Goal: Task Accomplishment & Management: Manage account settings

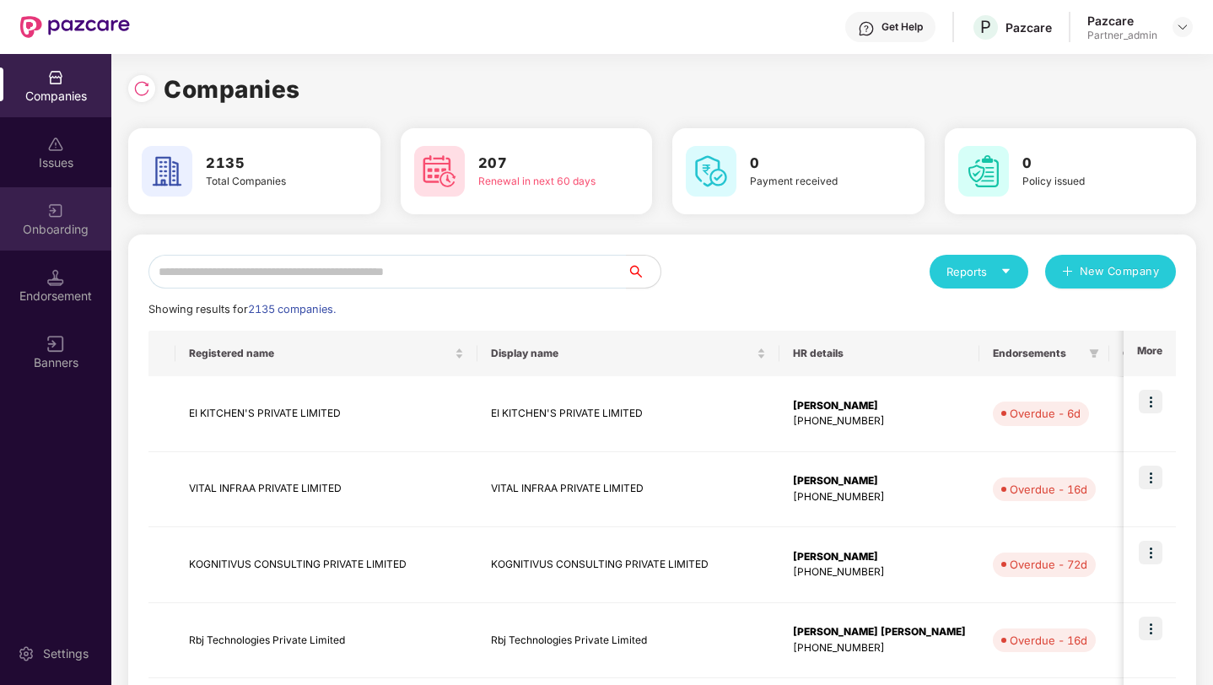
click at [62, 203] on img at bounding box center [55, 210] width 17 height 17
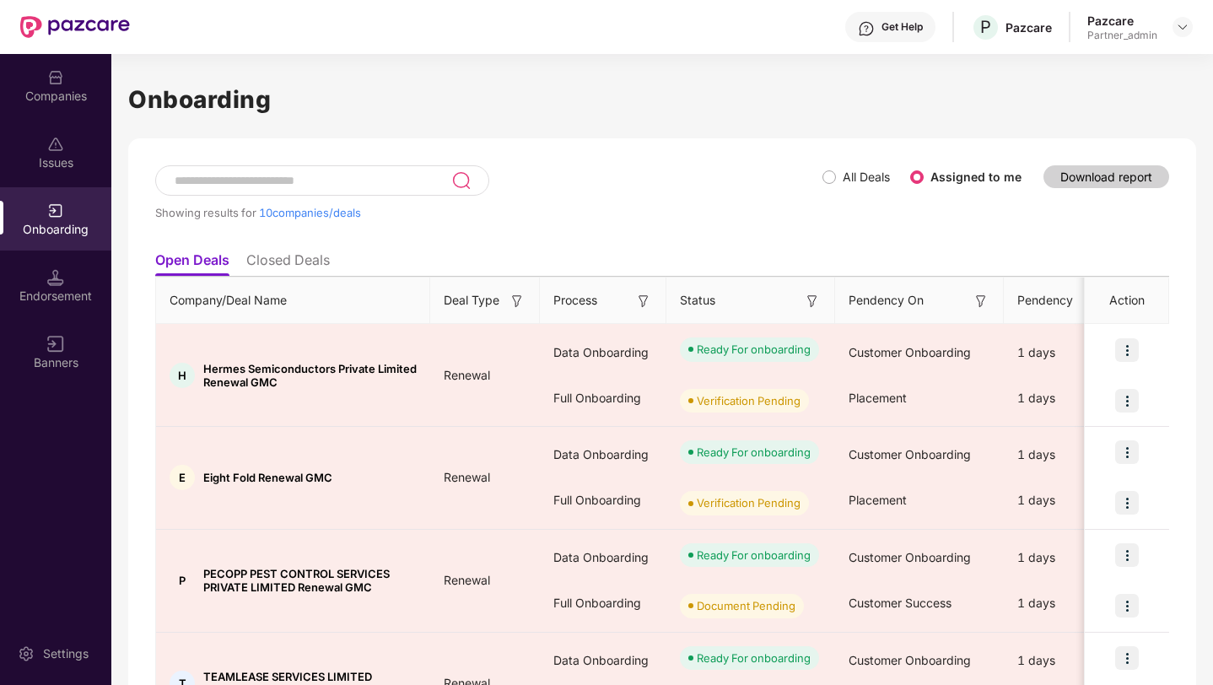
click at [819, 176] on div "Showing results for 10 companies/deals" at bounding box center [488, 204] width 667 height 78
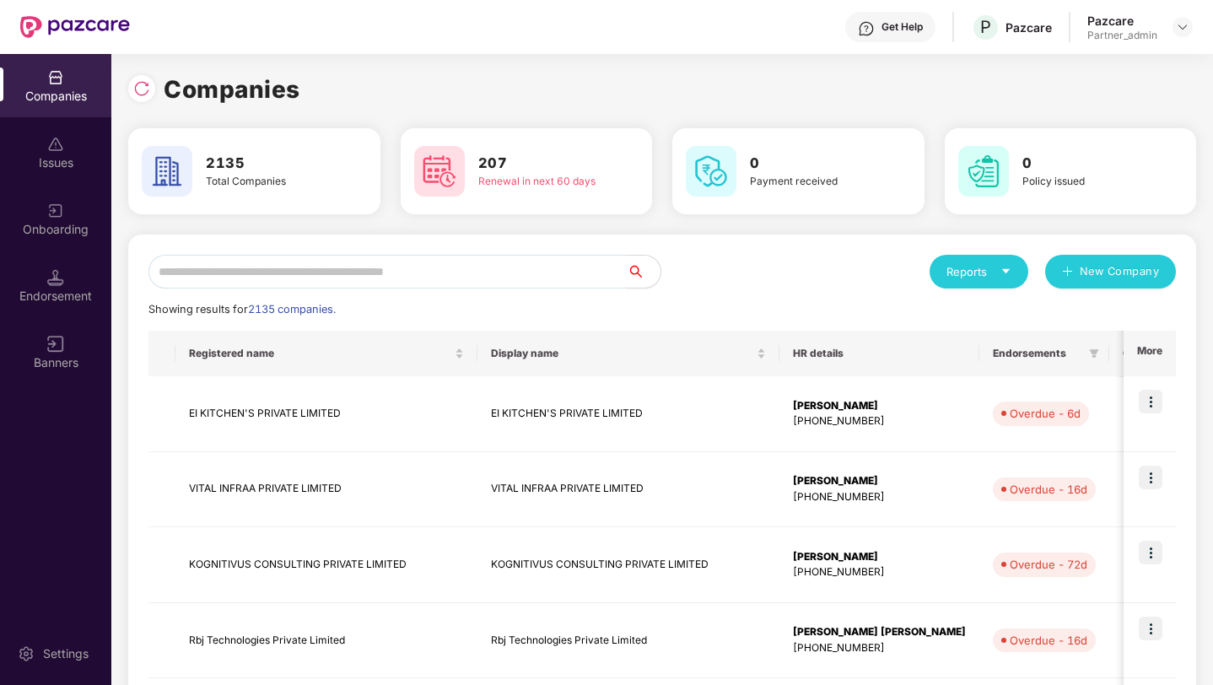
click at [231, 278] on input "text" at bounding box center [387, 272] width 478 height 34
paste input "**********"
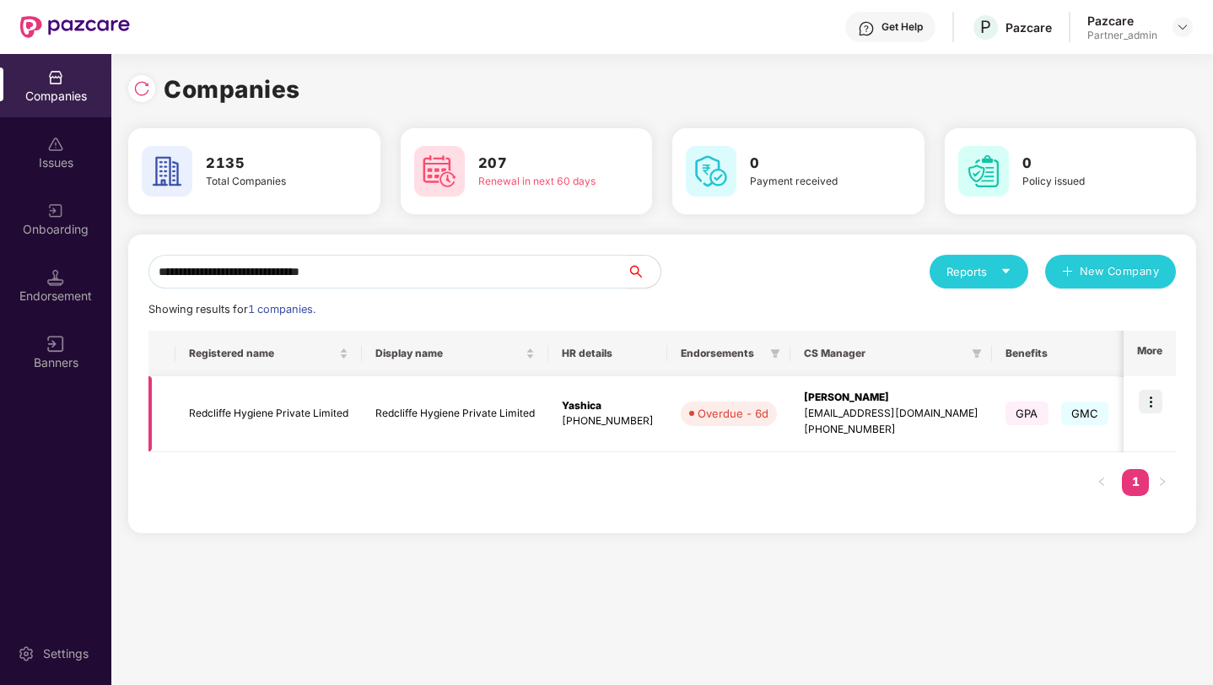
type input "**********"
click at [1145, 397] on img at bounding box center [1151, 402] width 24 height 24
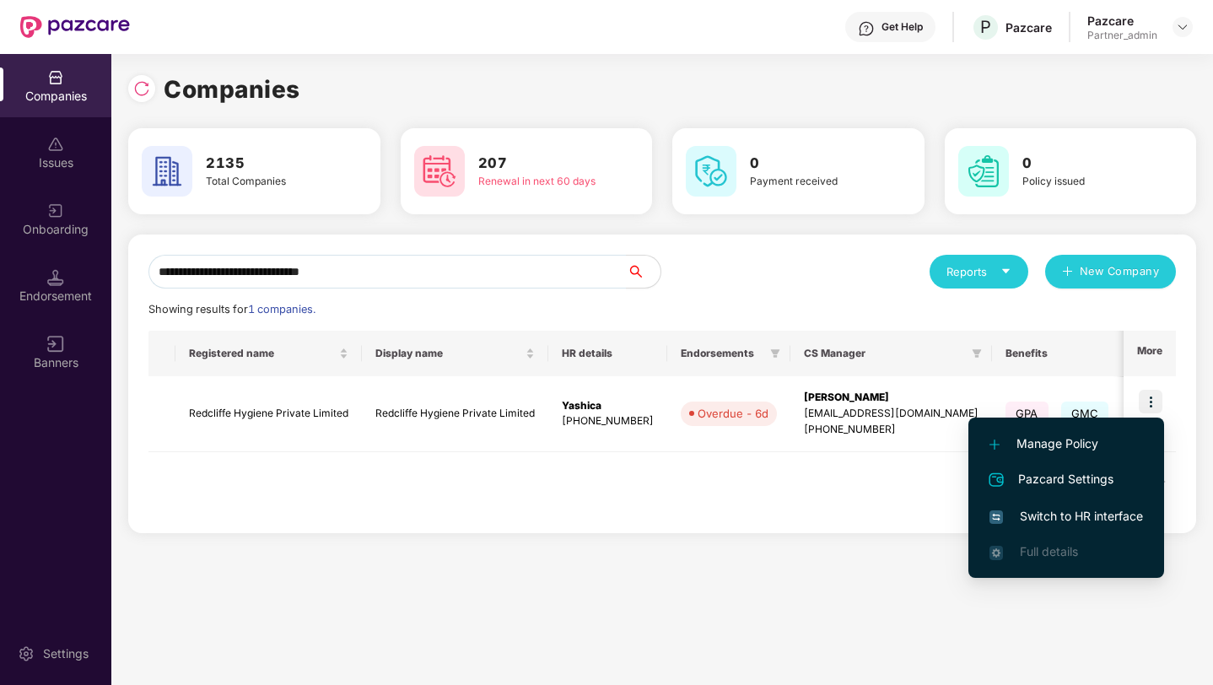
click at [1001, 526] on li "Switch to HR interface" at bounding box center [1066, 516] width 196 height 35
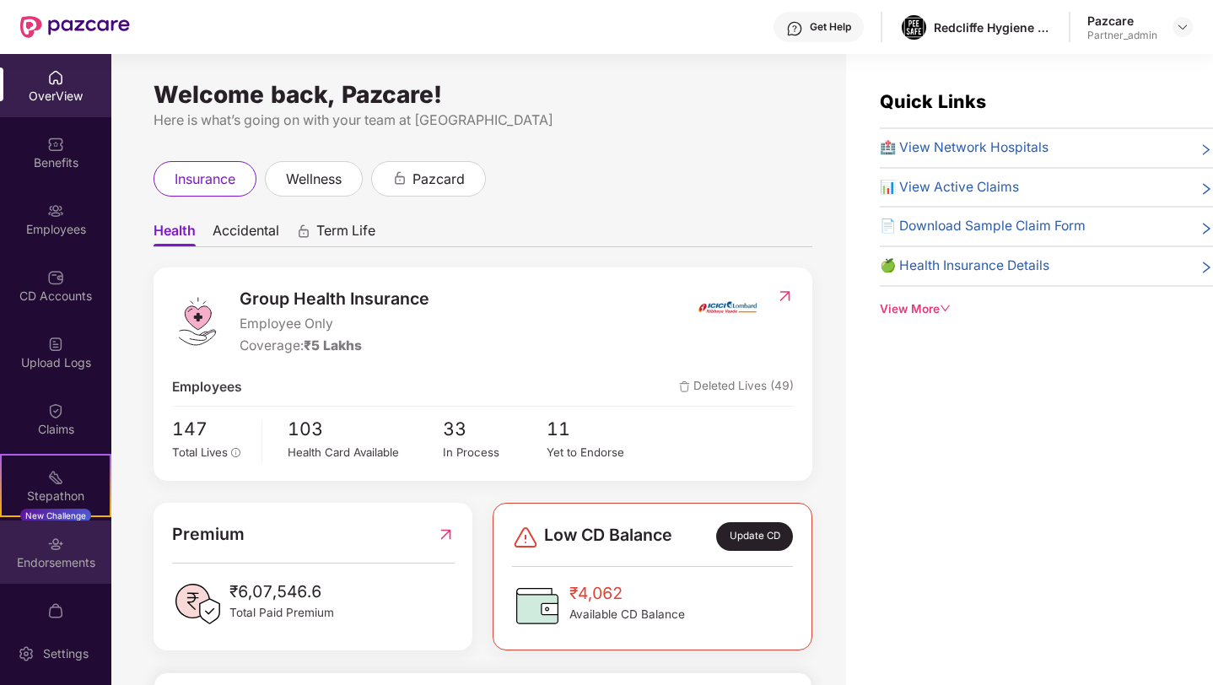
click at [51, 553] on div "Endorsements" at bounding box center [55, 552] width 111 height 63
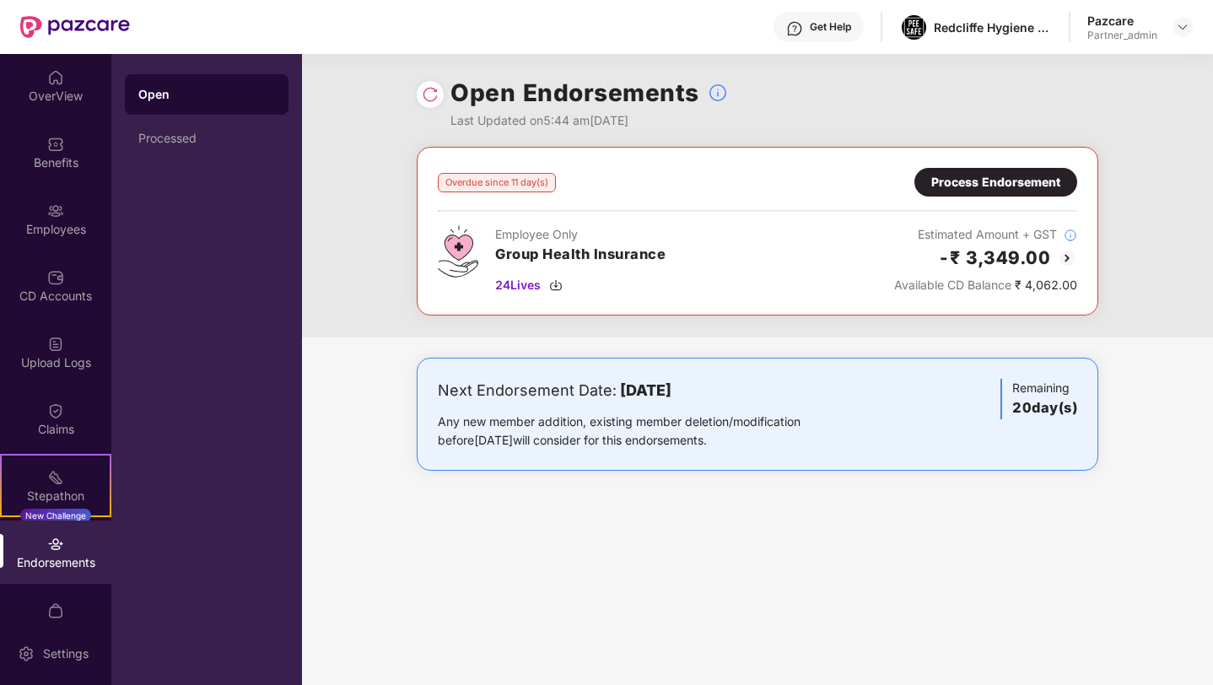
click at [1018, 178] on div "Process Endorsement" at bounding box center [995, 182] width 129 height 19
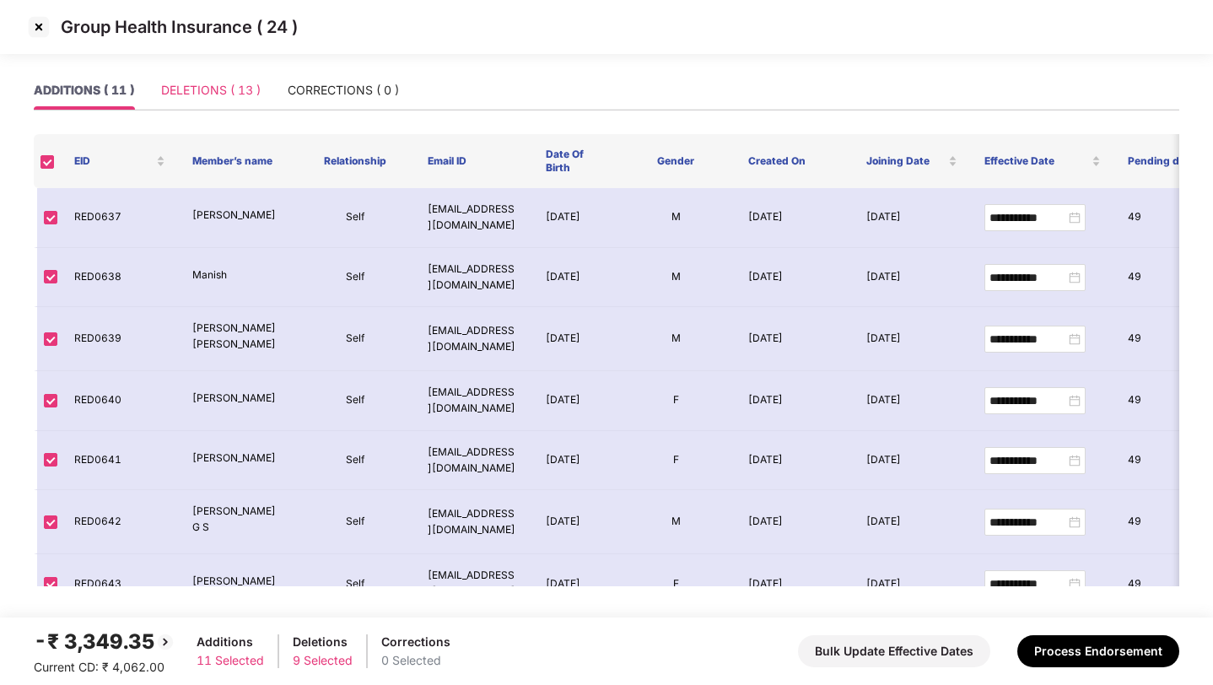
click at [223, 101] on div "DELETIONS ( 13 )" at bounding box center [211, 90] width 100 height 39
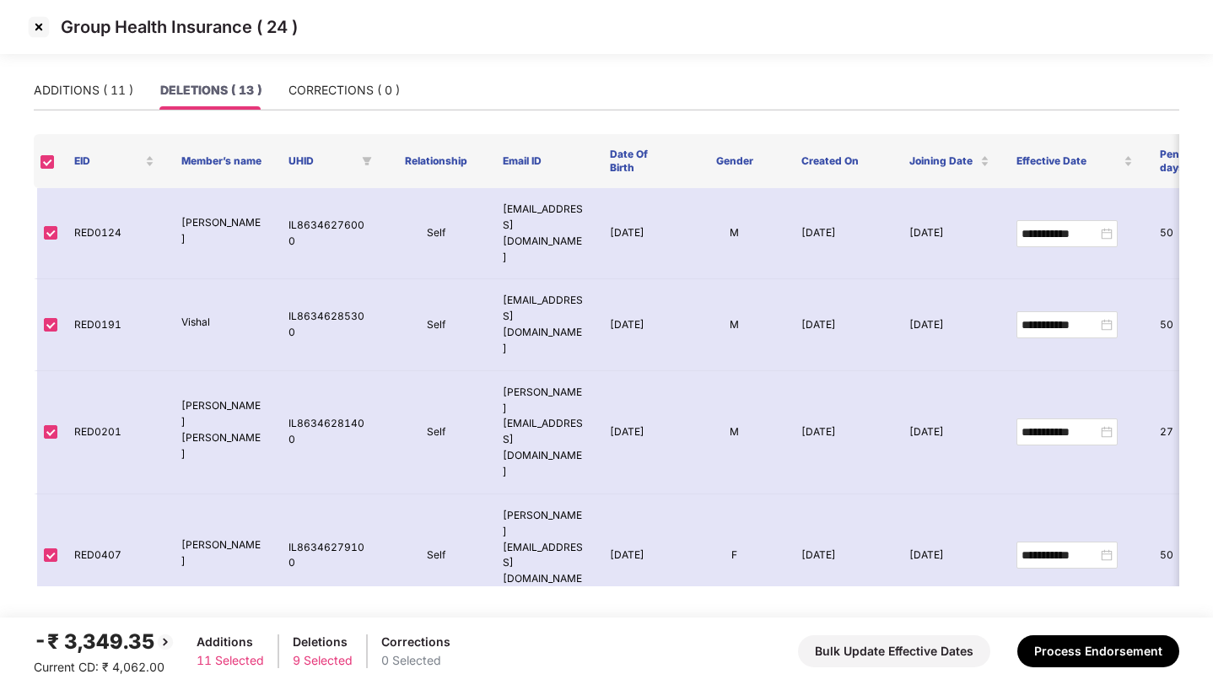
click at [38, 32] on img at bounding box center [38, 26] width 27 height 27
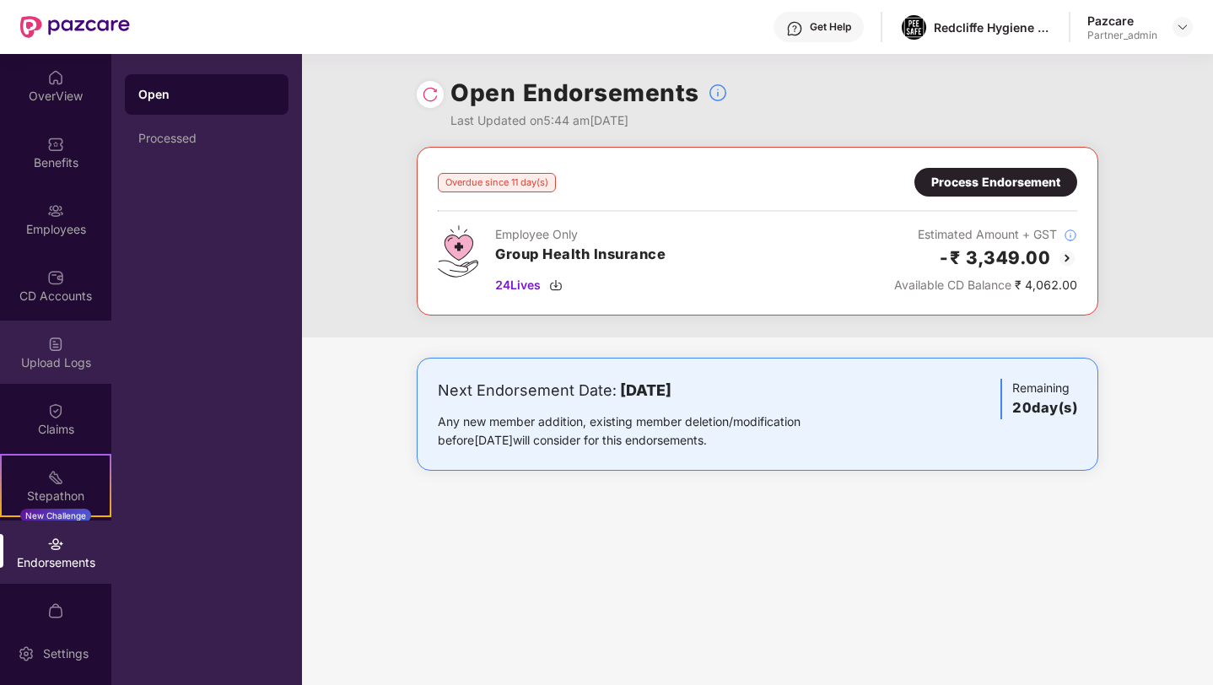
click at [59, 348] on img at bounding box center [55, 344] width 17 height 17
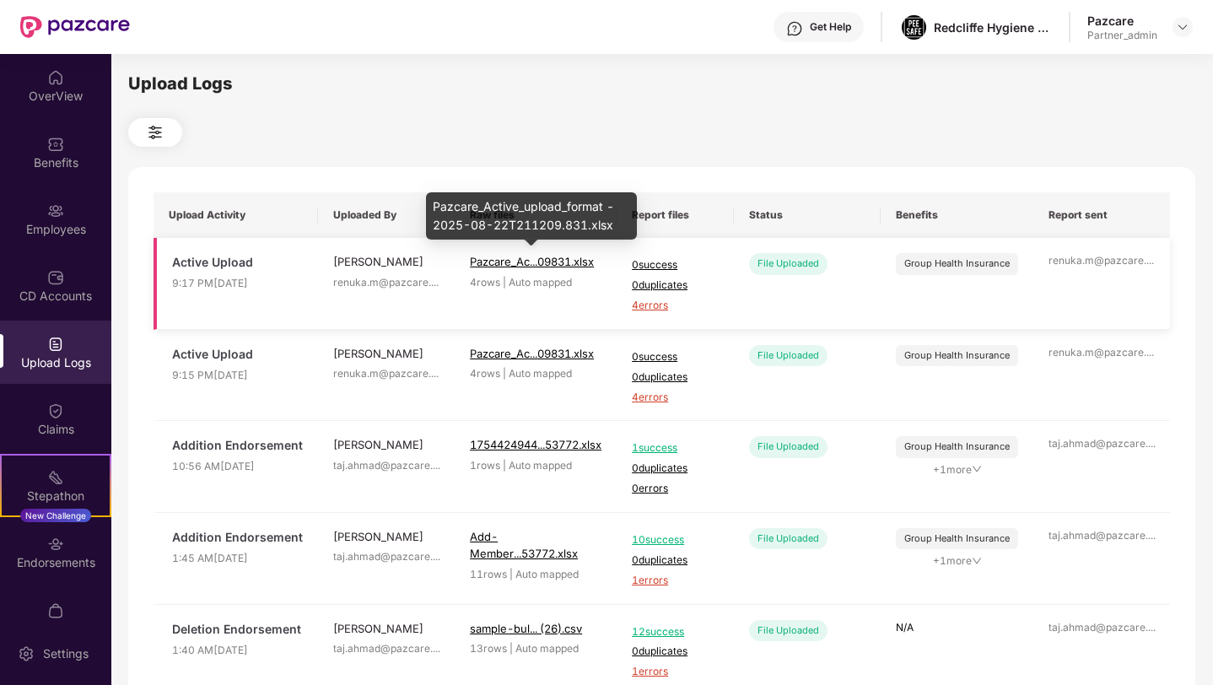
click at [513, 260] on span "Pazcare_Ac...09831.xlsx" at bounding box center [532, 261] width 124 height 13
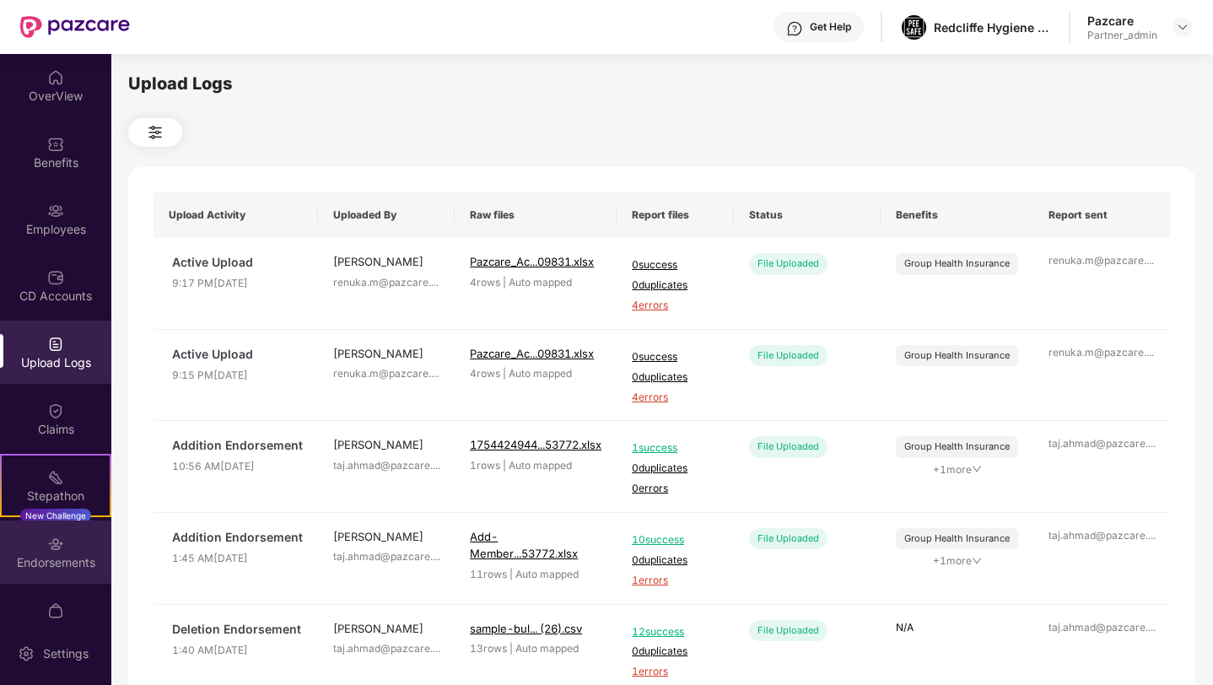
click at [46, 552] on div "Endorsements" at bounding box center [55, 552] width 111 height 63
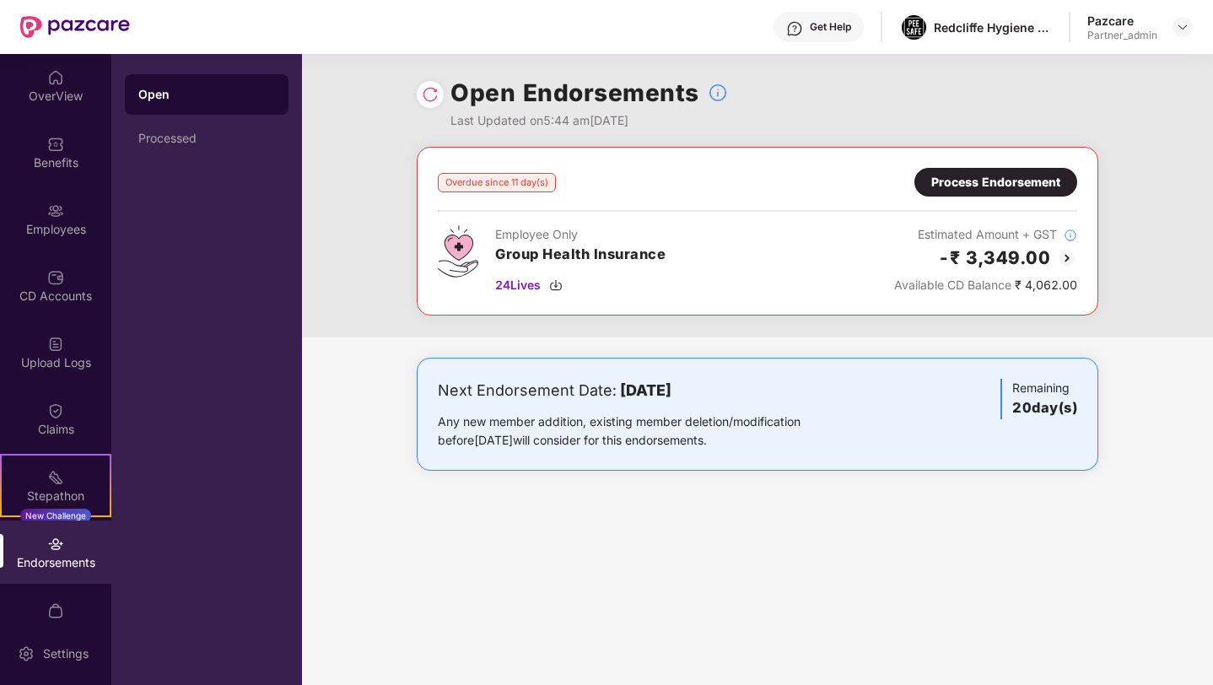
click at [1010, 179] on div "Process Endorsement" at bounding box center [995, 182] width 129 height 19
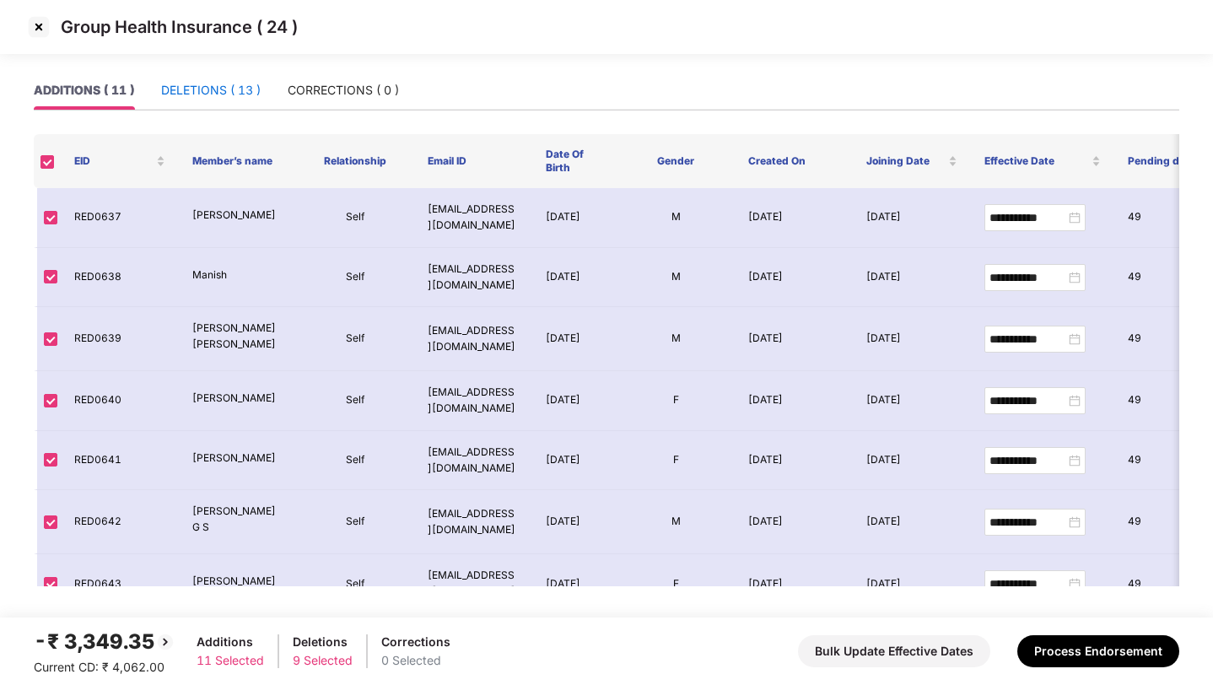
click at [247, 89] on div "DELETIONS ( 13 )" at bounding box center [211, 90] width 100 height 19
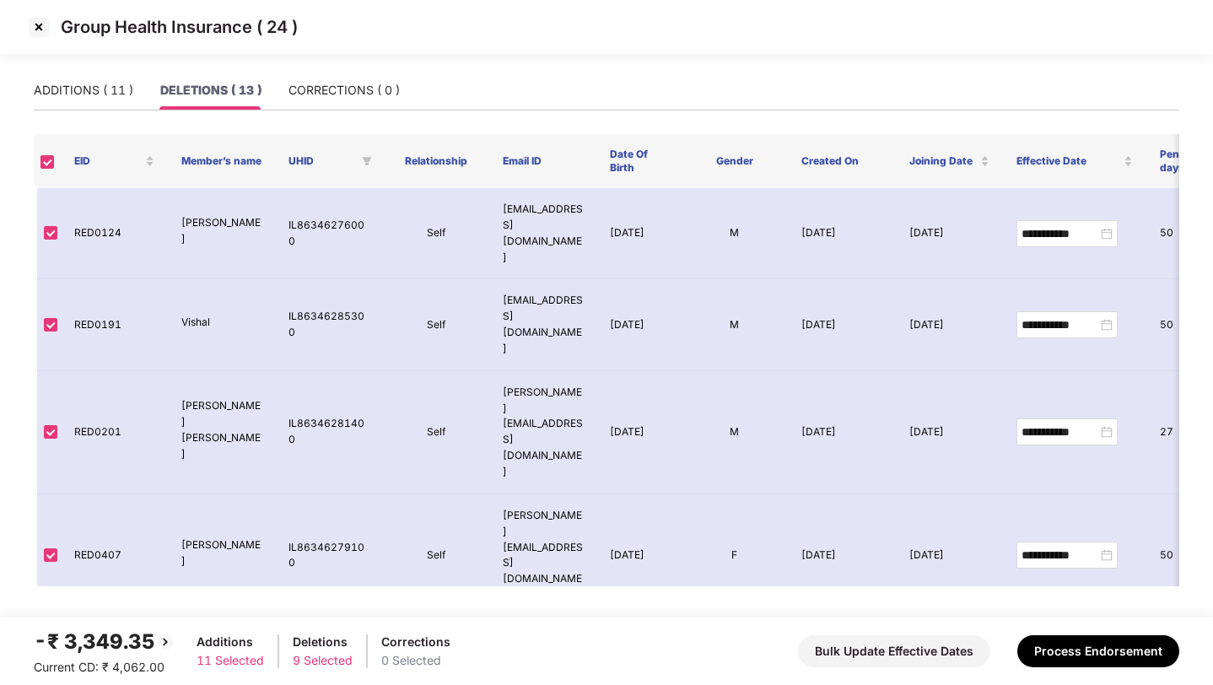
click at [35, 24] on img at bounding box center [38, 26] width 27 height 27
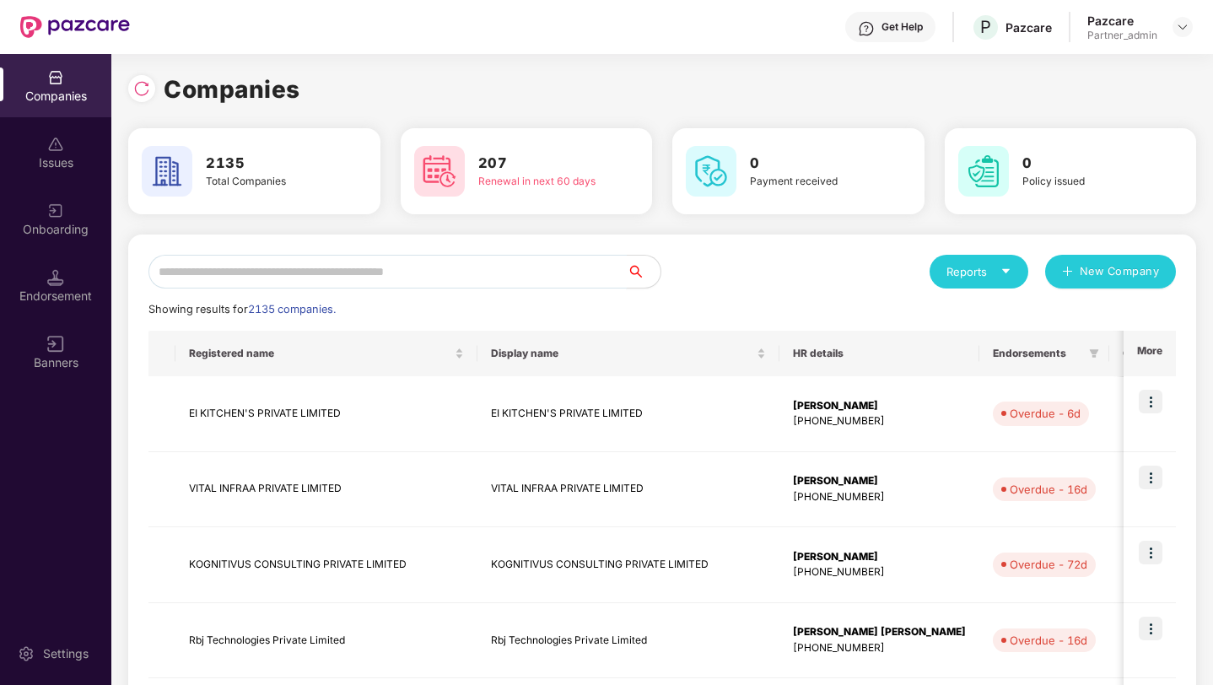
click at [278, 262] on input "text" at bounding box center [387, 272] width 478 height 34
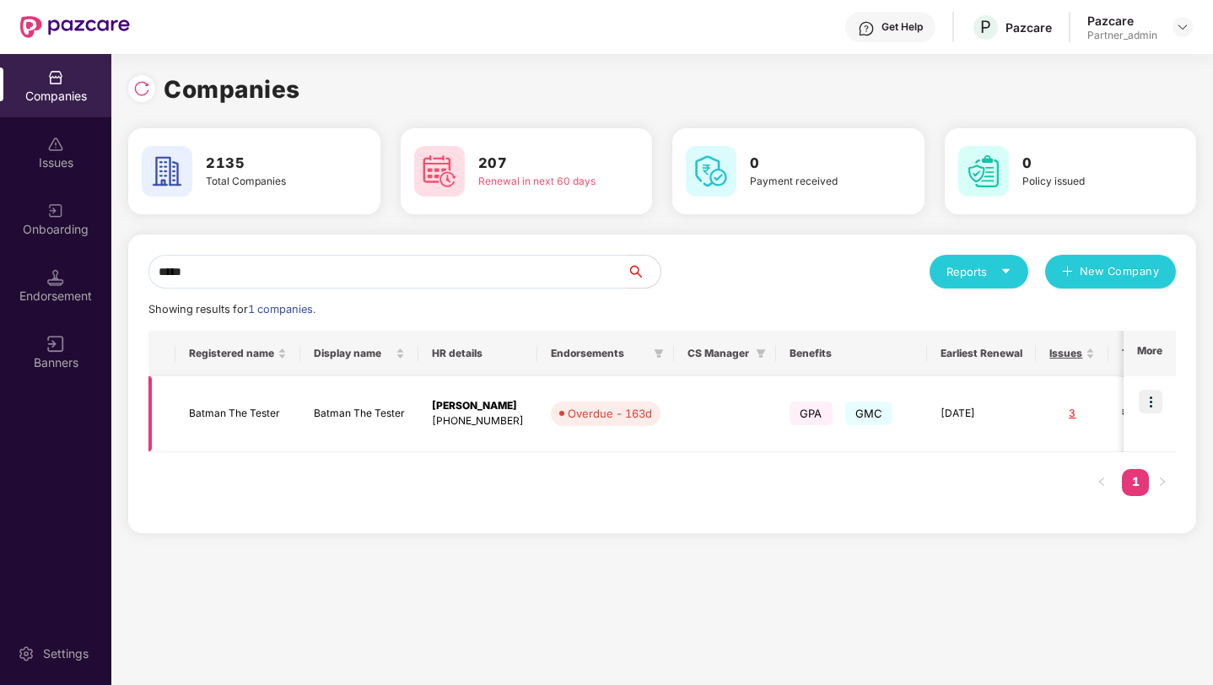
type input "*****"
click at [1157, 409] on img at bounding box center [1151, 402] width 24 height 24
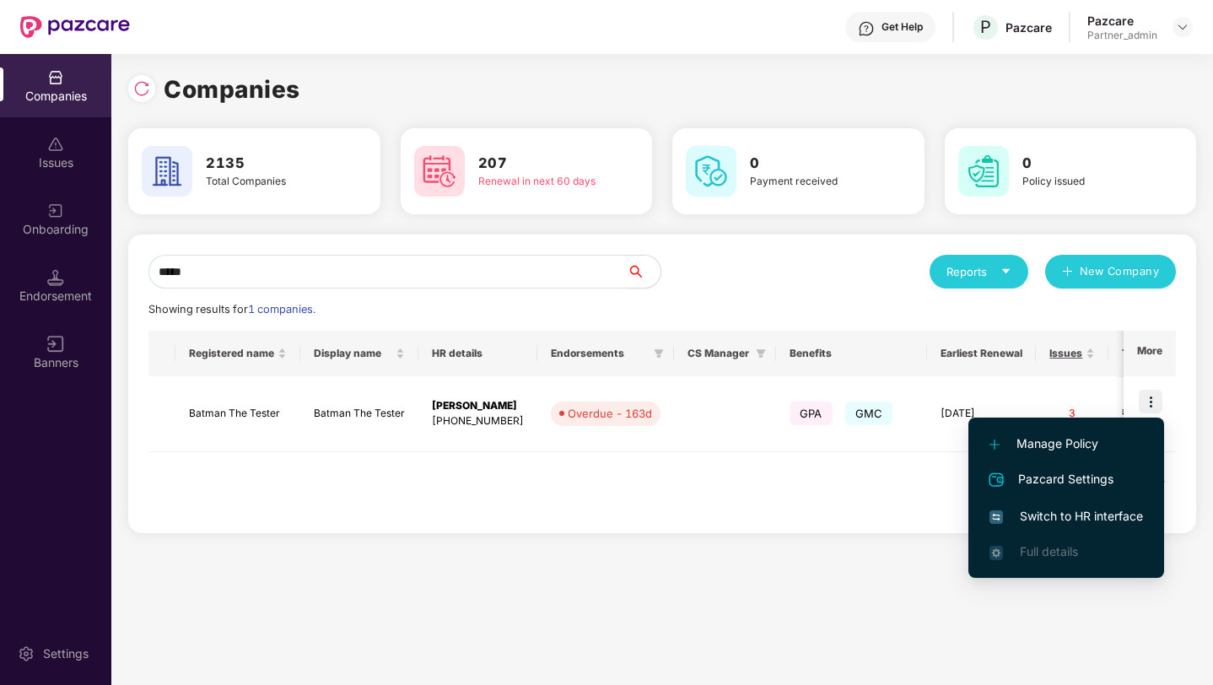
click at [1071, 514] on span "Switch to HR interface" at bounding box center [1067, 516] width 154 height 19
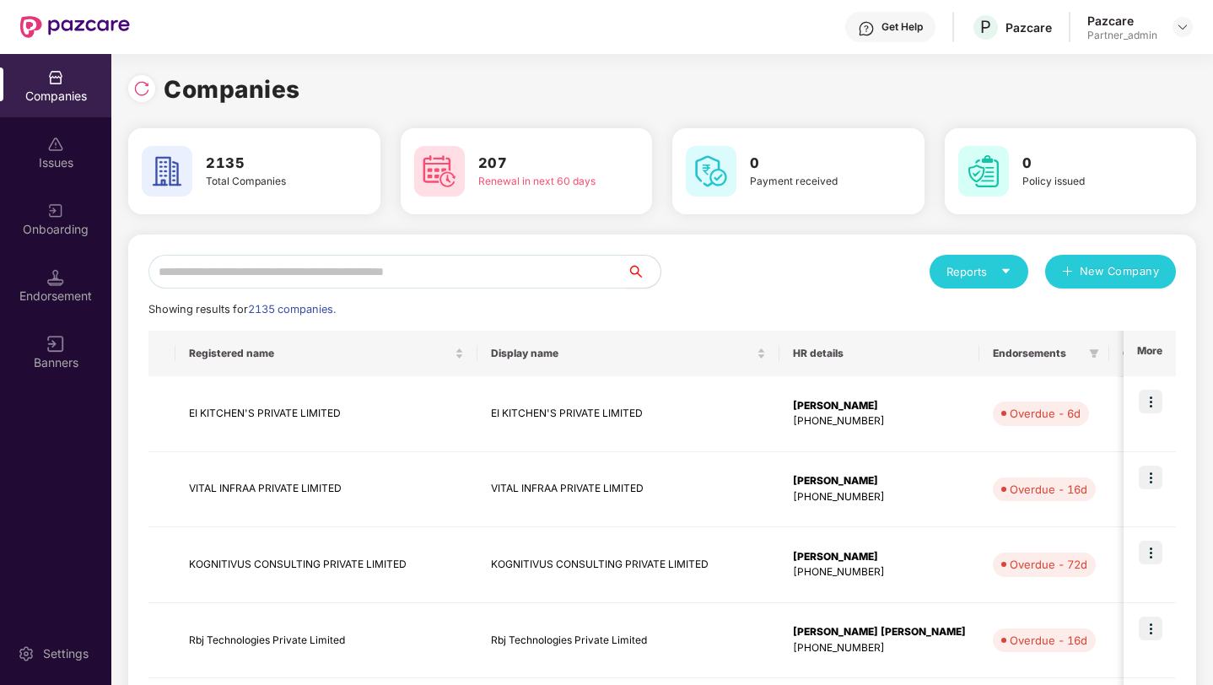
click at [335, 262] on input "text" at bounding box center [387, 272] width 478 height 34
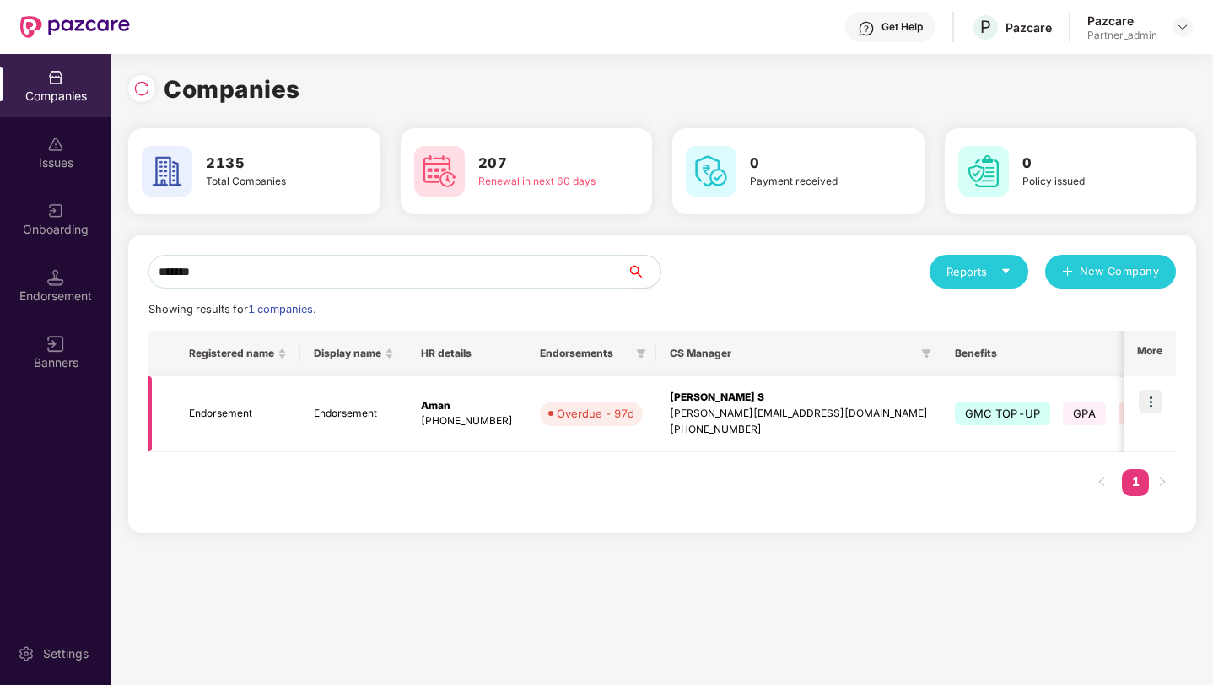
type input "*******"
click at [1156, 396] on img at bounding box center [1151, 402] width 24 height 24
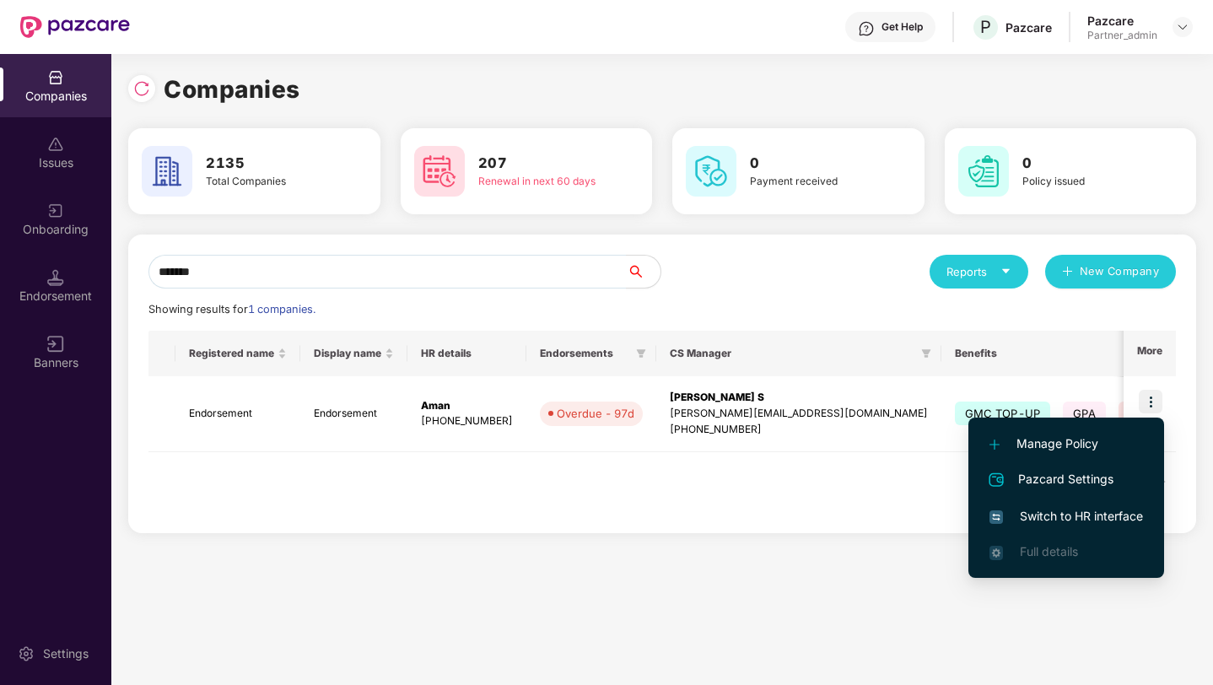
click at [1053, 515] on span "Switch to HR interface" at bounding box center [1067, 516] width 154 height 19
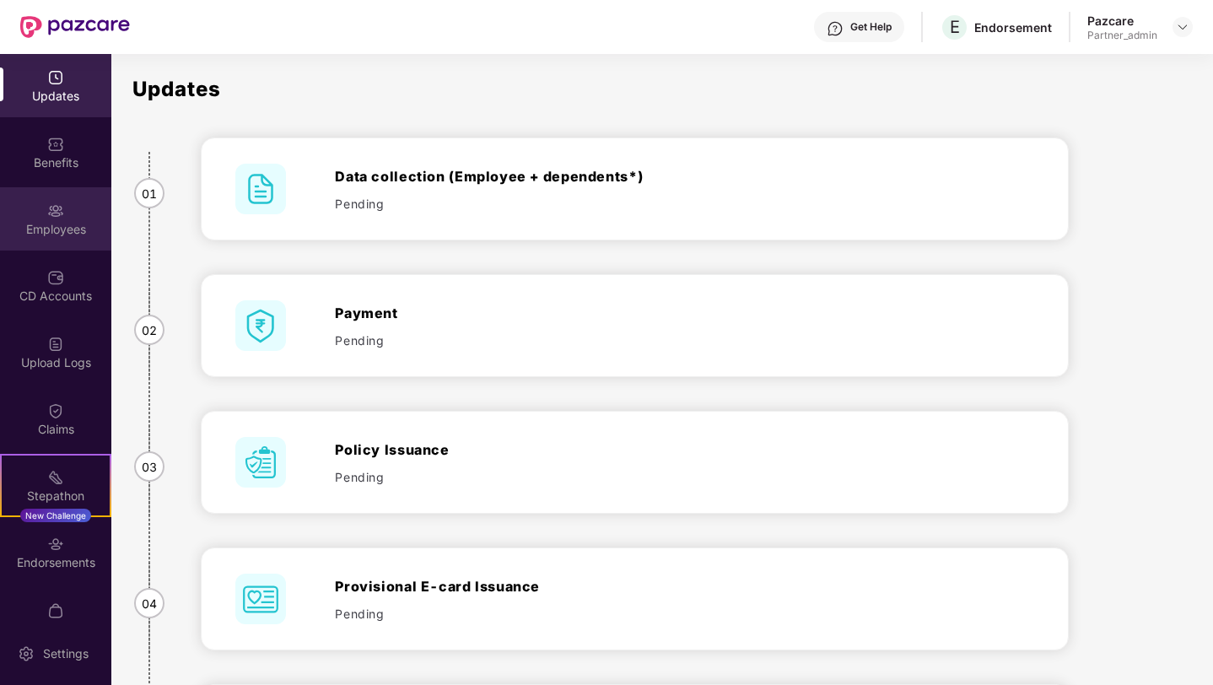
click at [59, 213] on img at bounding box center [55, 210] width 17 height 17
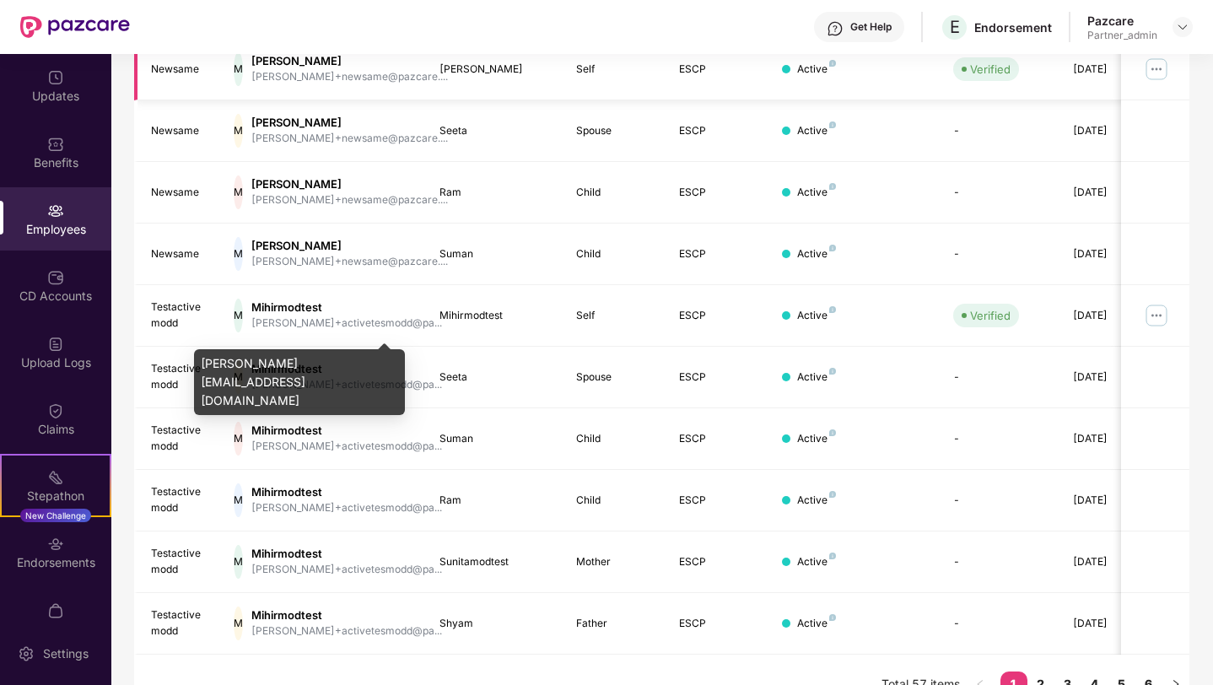
scroll to position [352, 0]
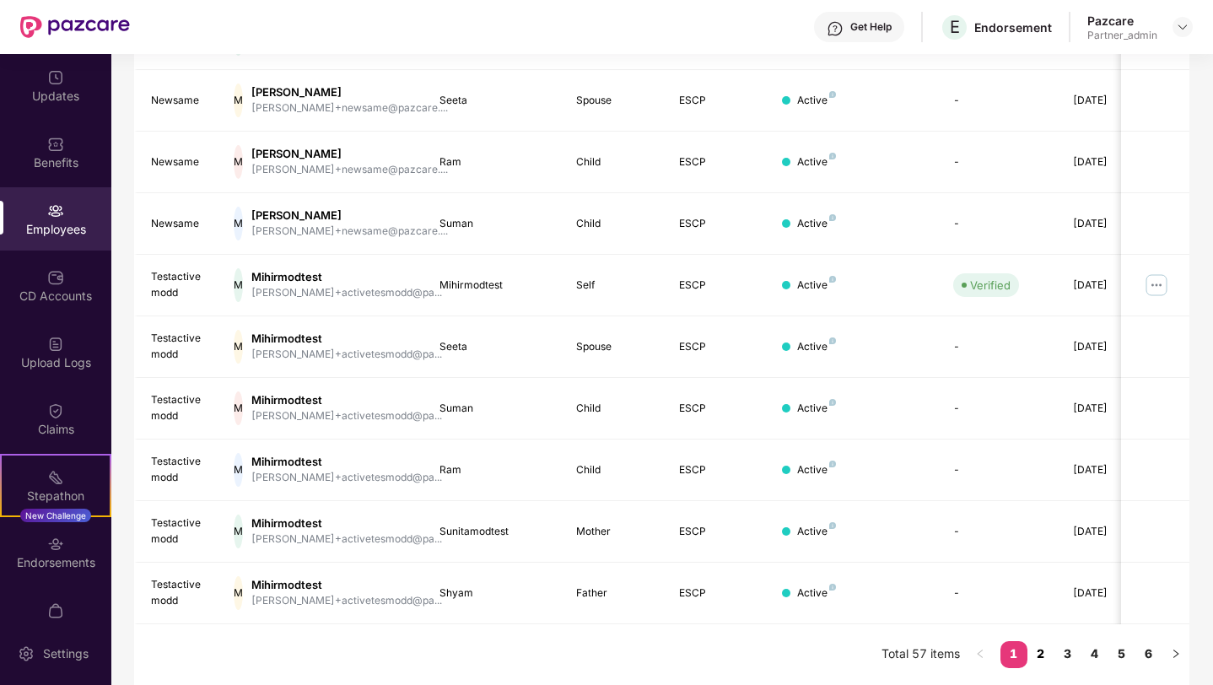
click at [1038, 651] on link "2" at bounding box center [1041, 653] width 27 height 25
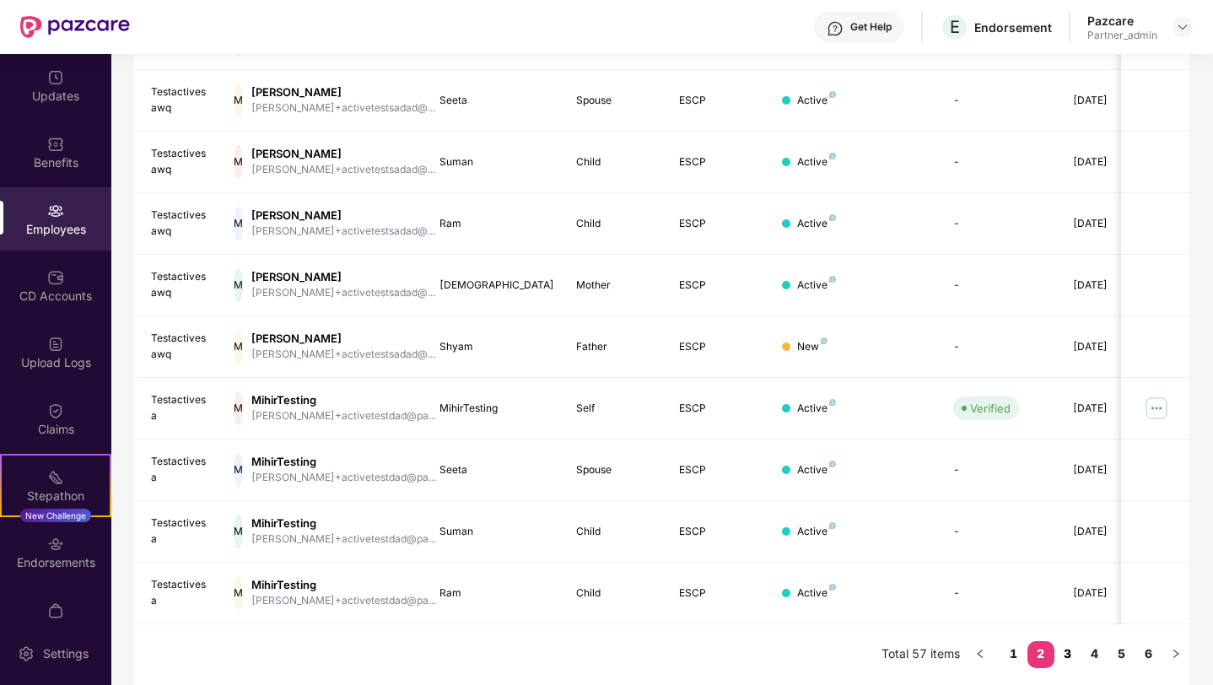
click at [1063, 654] on link "3" at bounding box center [1068, 653] width 27 height 25
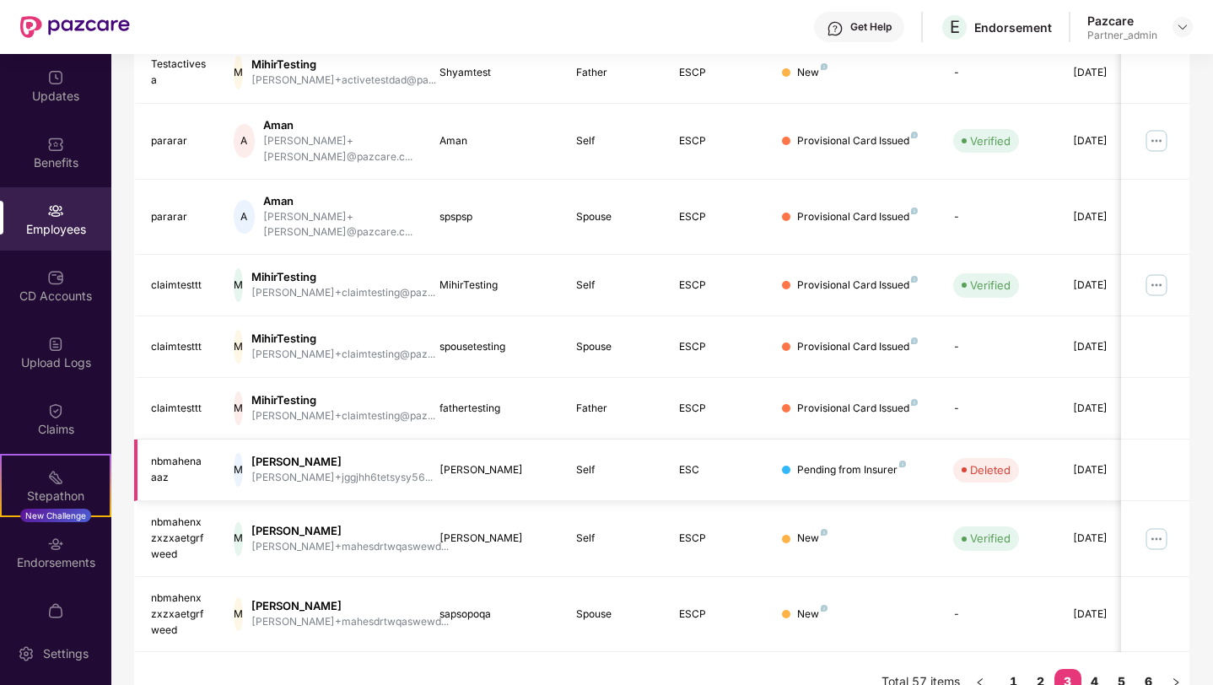
scroll to position [378, 0]
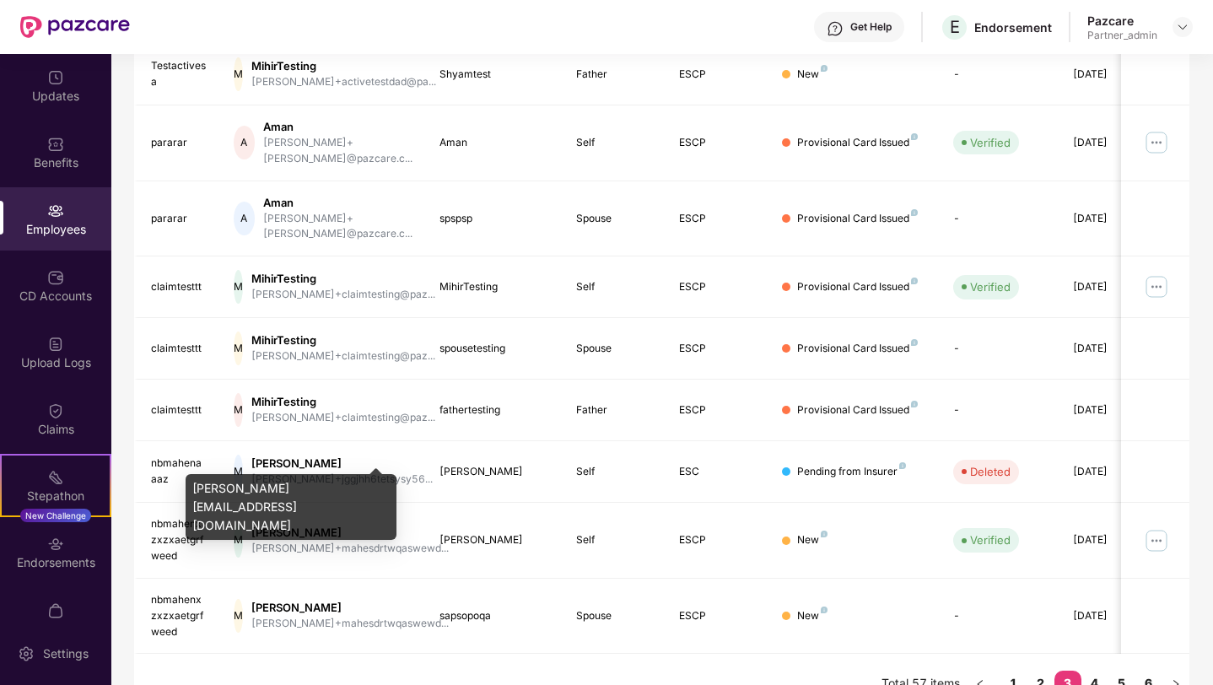
click at [331, 484] on div "[PERSON_NAME][EMAIL_ADDRESS][DOMAIN_NAME]" at bounding box center [291, 507] width 211 height 66
copy div "[PERSON_NAME][EMAIL_ADDRESS][DOMAIN_NAME]"
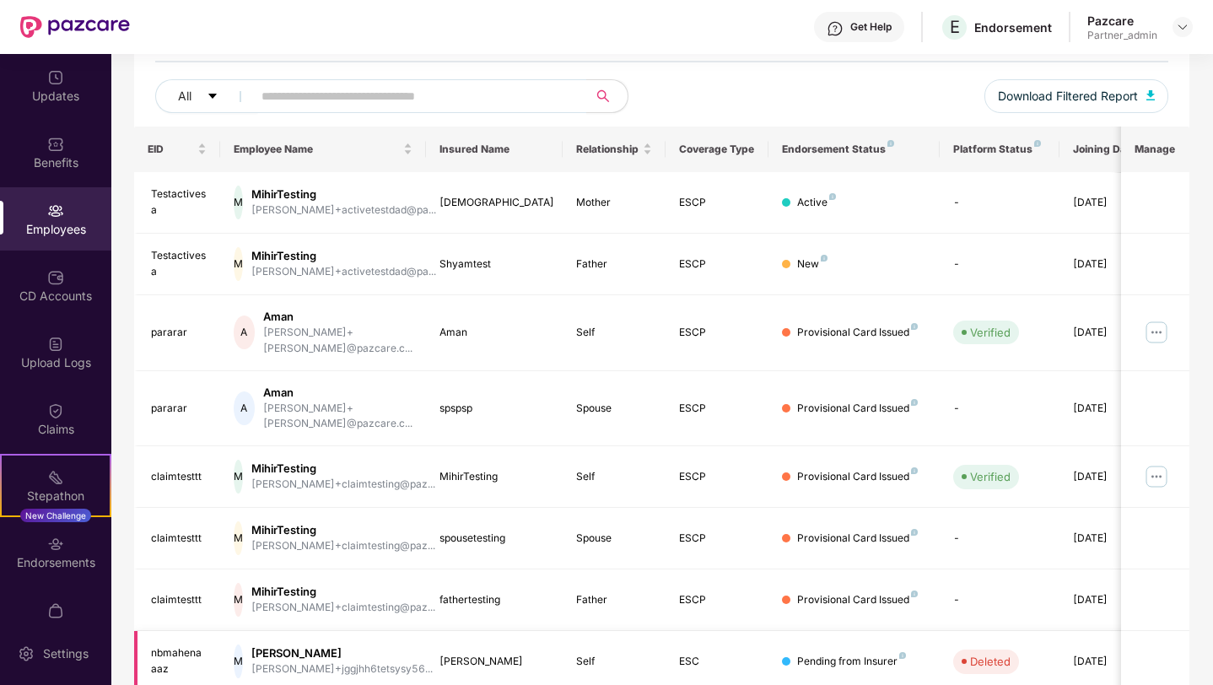
scroll to position [0, 0]
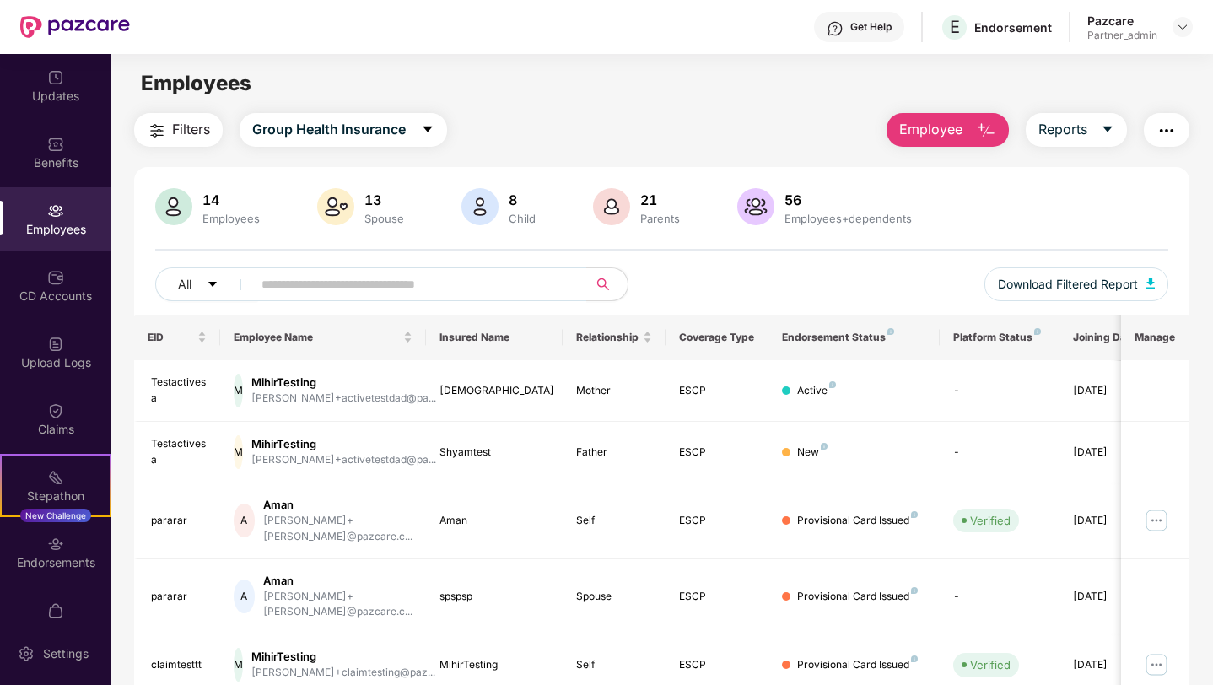
click at [186, 125] on span "Filters" at bounding box center [191, 129] width 38 height 21
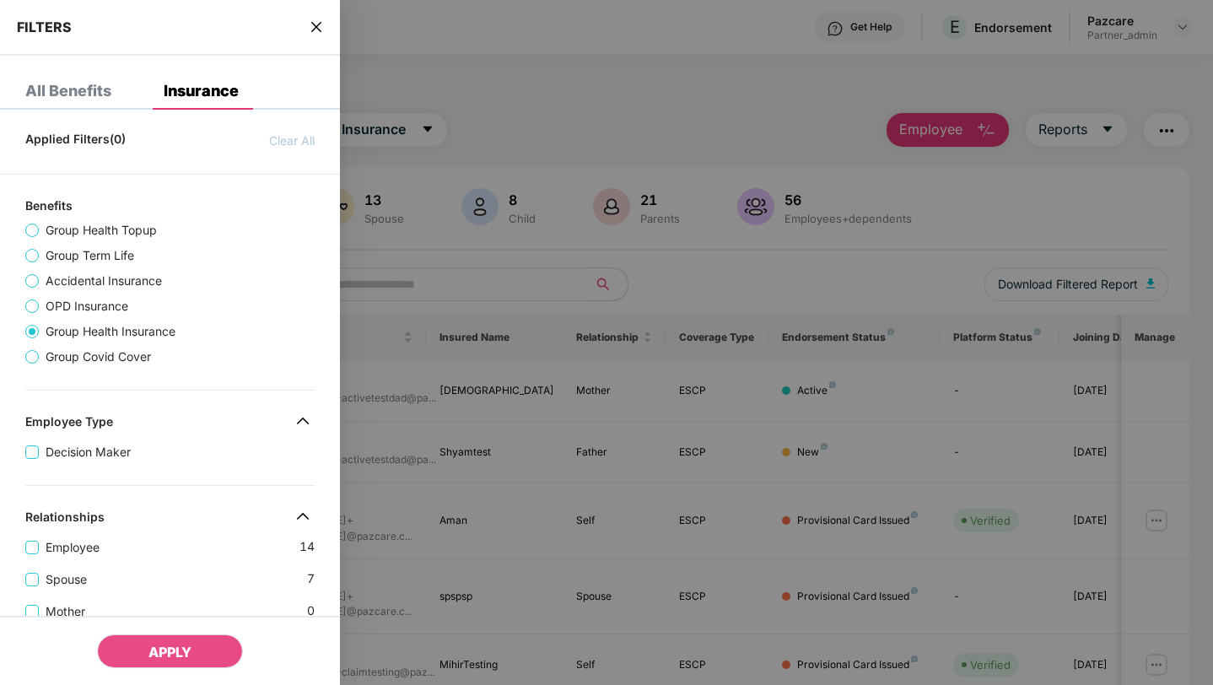
click at [546, 133] on div at bounding box center [606, 342] width 1213 height 685
click at [313, 23] on icon "close" at bounding box center [316, 26] width 13 height 13
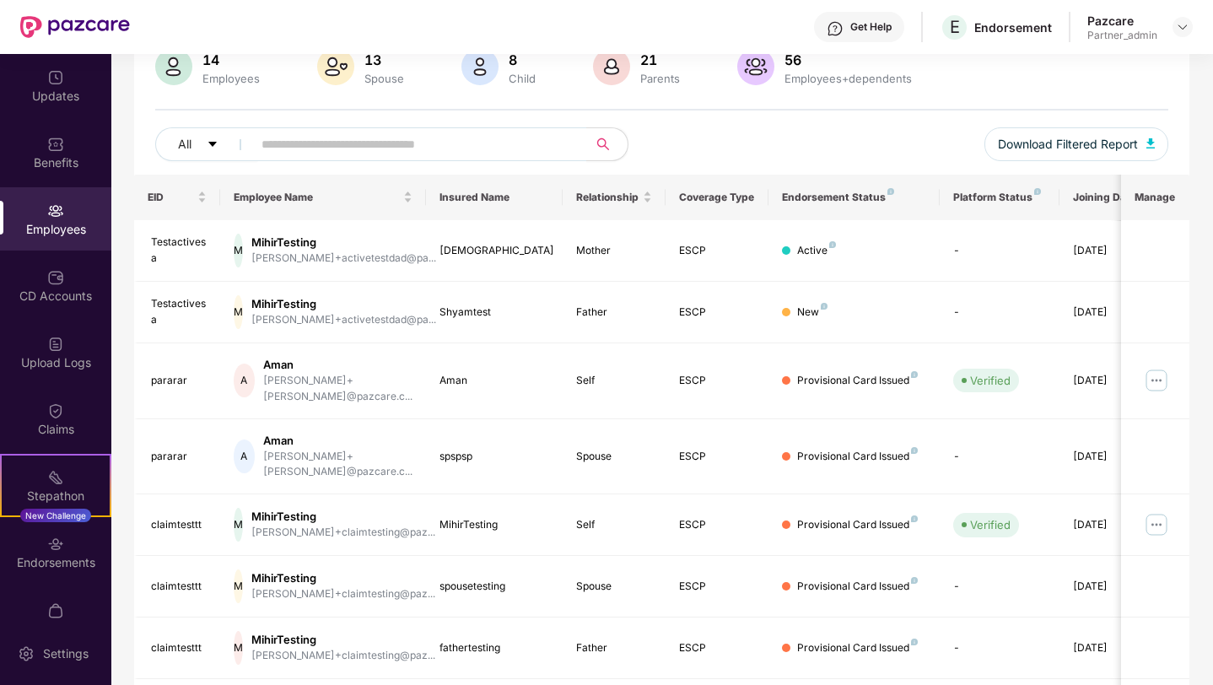
scroll to position [380, 0]
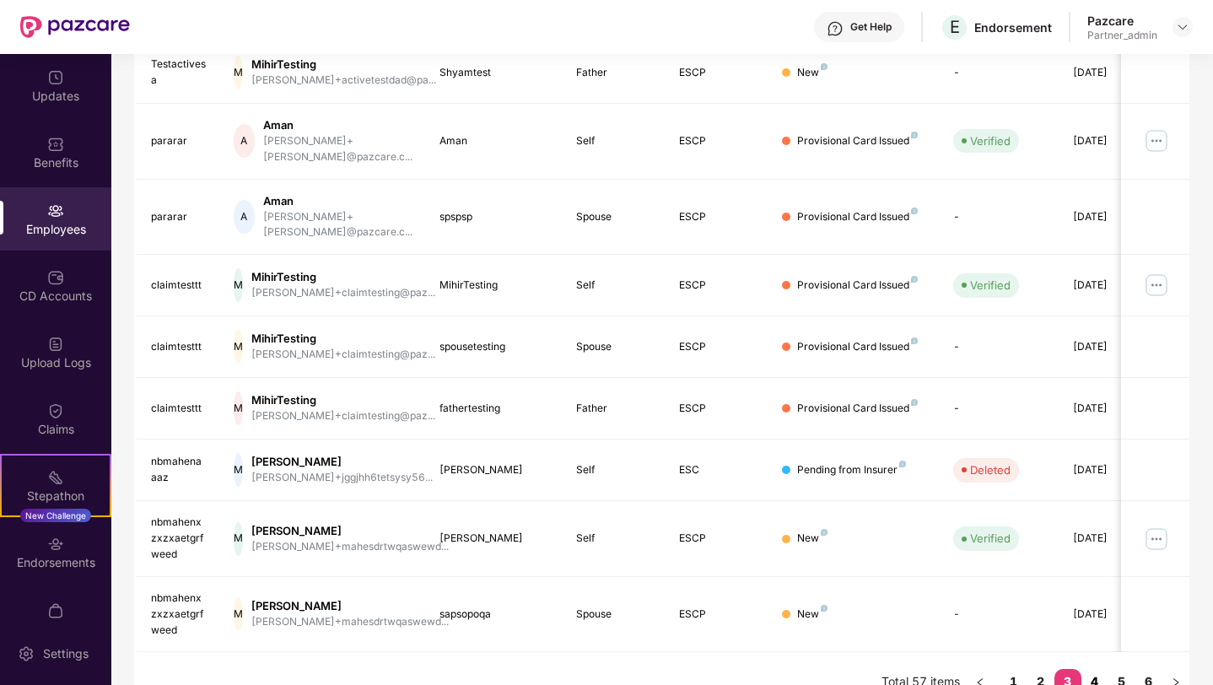
click at [1092, 669] on link "4" at bounding box center [1095, 681] width 27 height 25
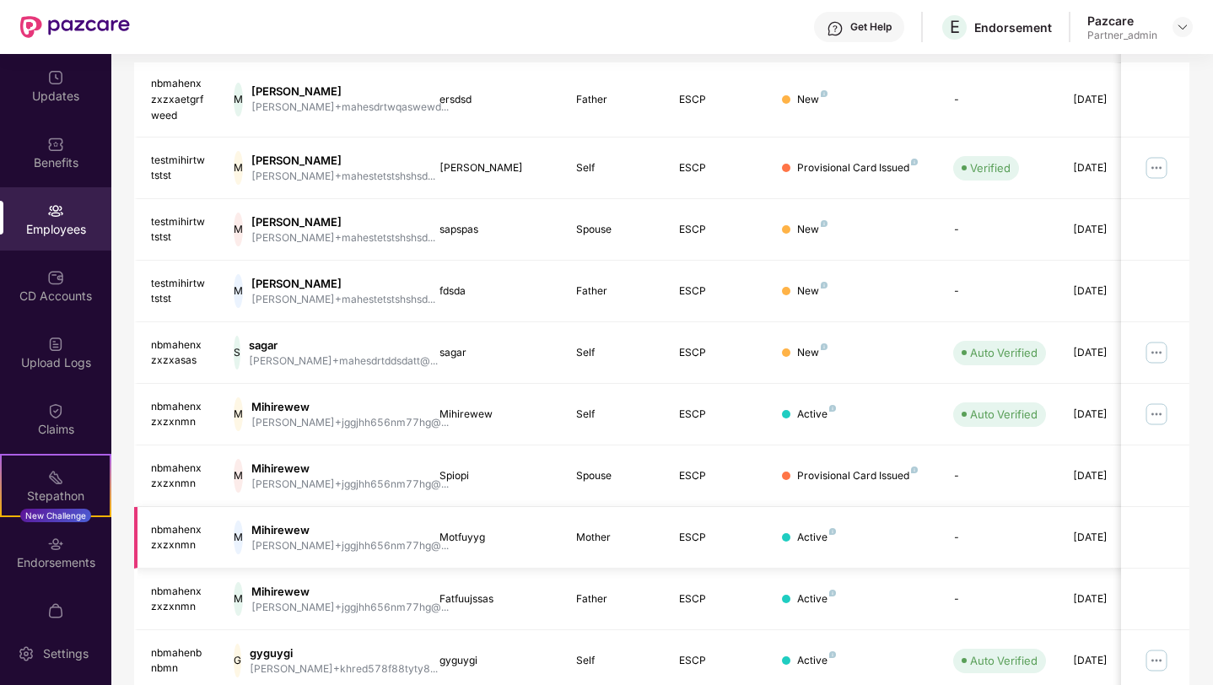
scroll to position [365, 0]
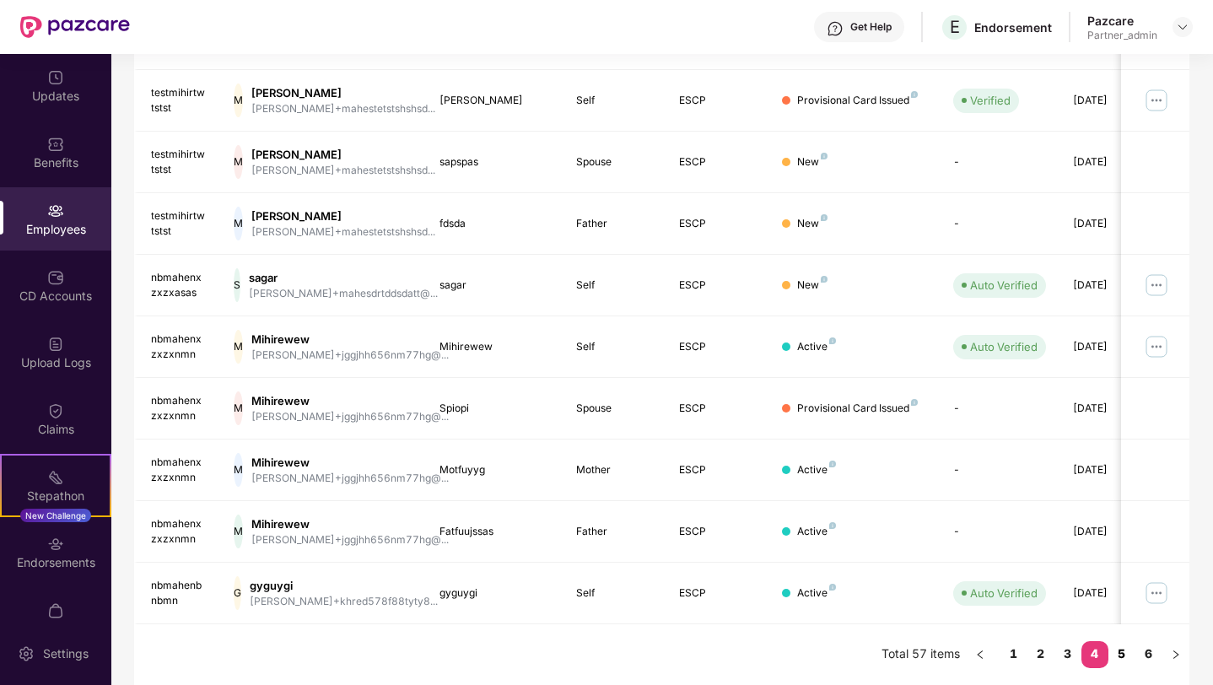
click at [1124, 652] on link "5" at bounding box center [1122, 653] width 27 height 25
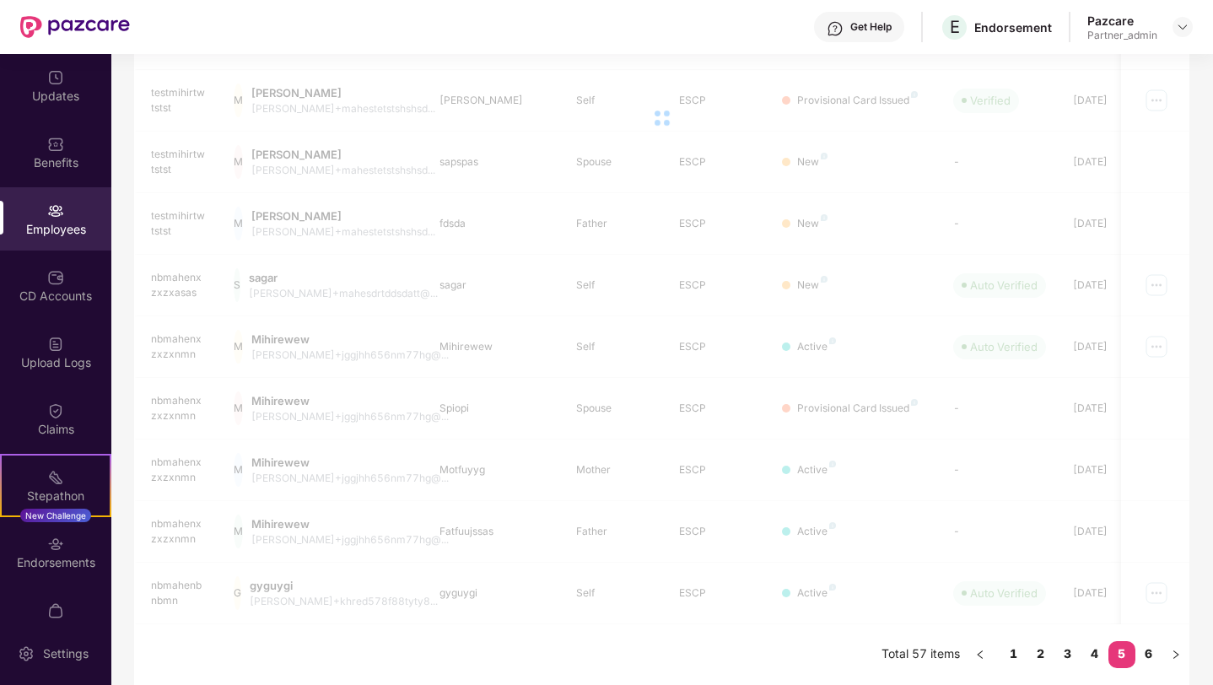
scroll to position [352, 0]
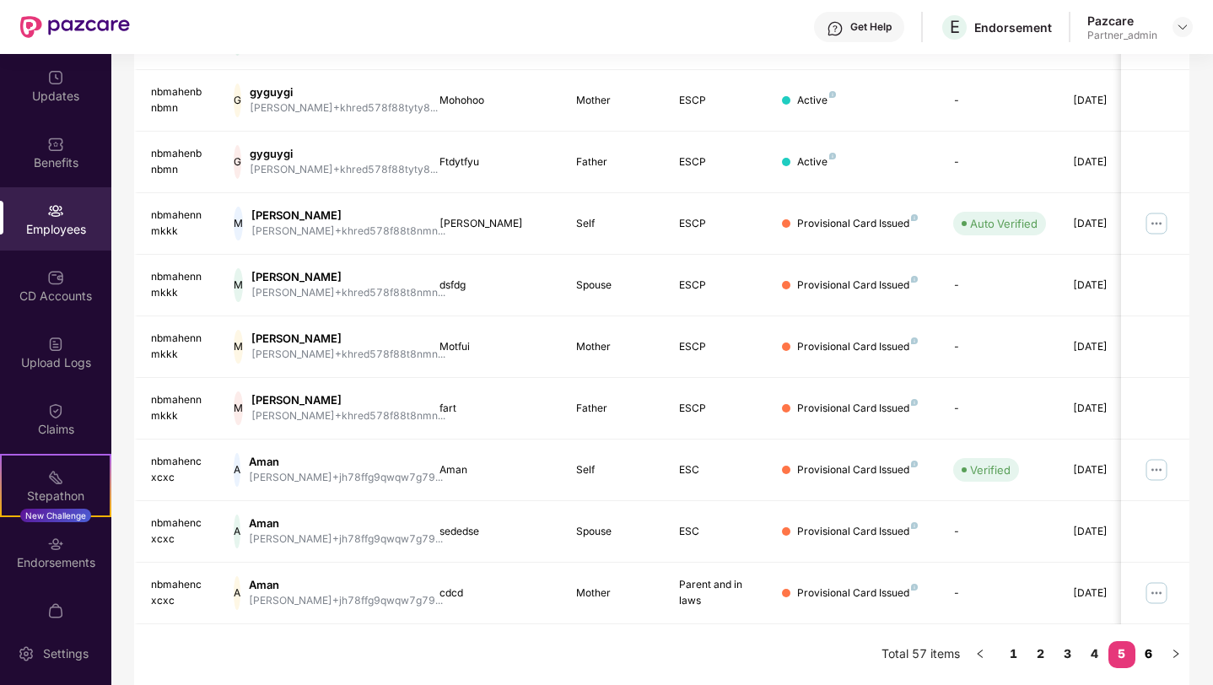
click at [1155, 651] on link "6" at bounding box center [1149, 653] width 27 height 25
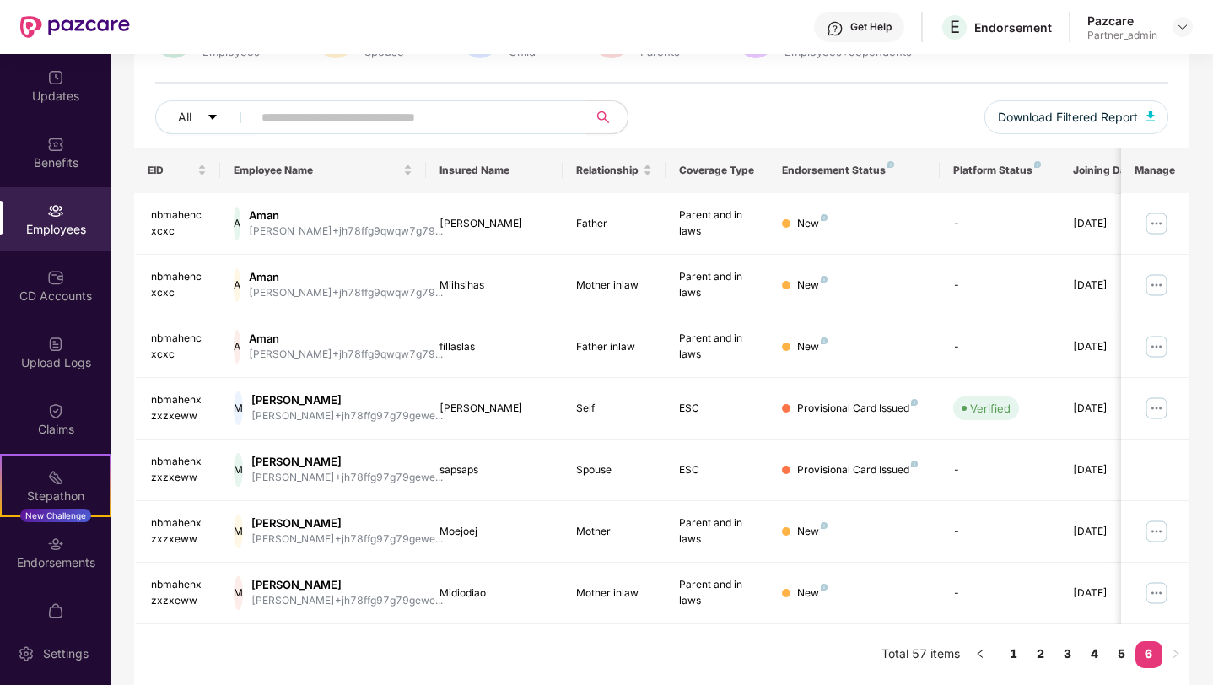
scroll to position [167, 0]
click at [1011, 652] on link "1" at bounding box center [1014, 653] width 27 height 25
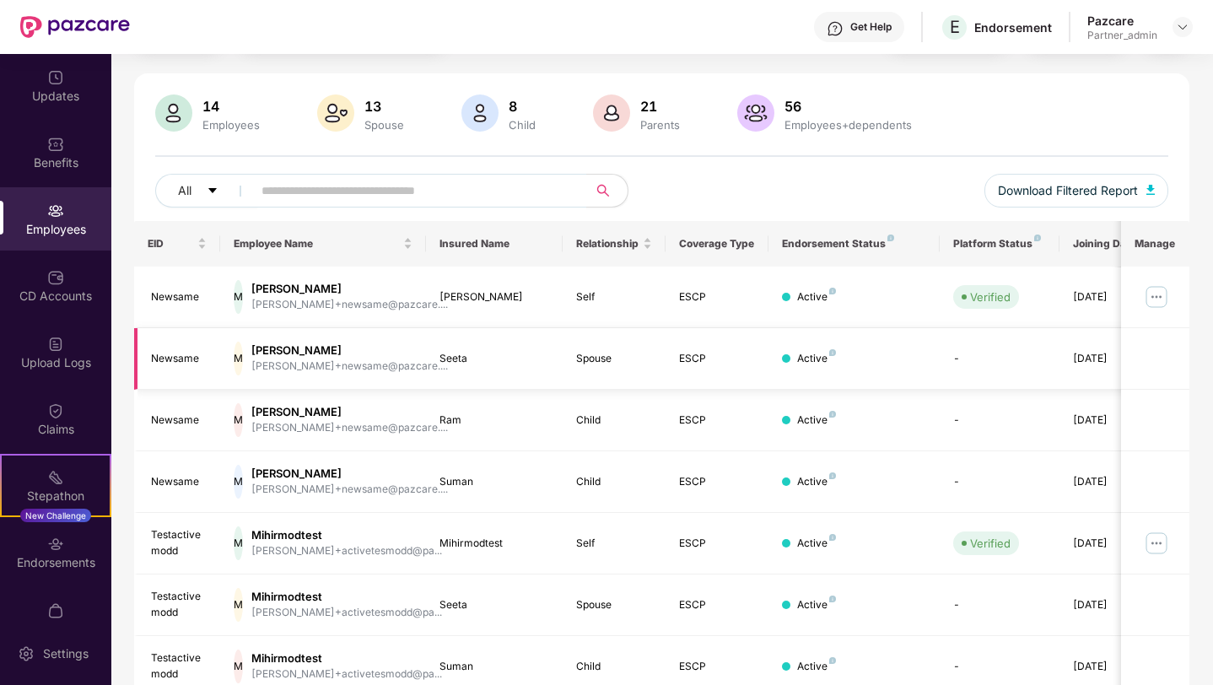
scroll to position [352, 0]
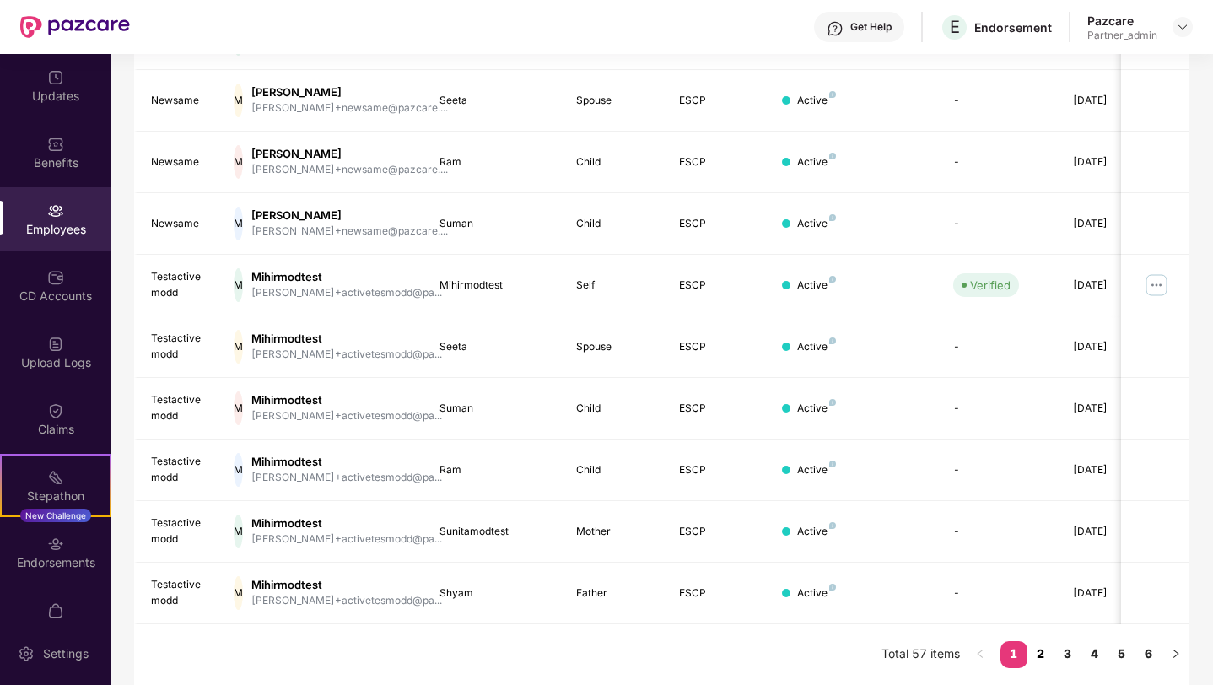
click at [1044, 644] on link "2" at bounding box center [1041, 653] width 27 height 25
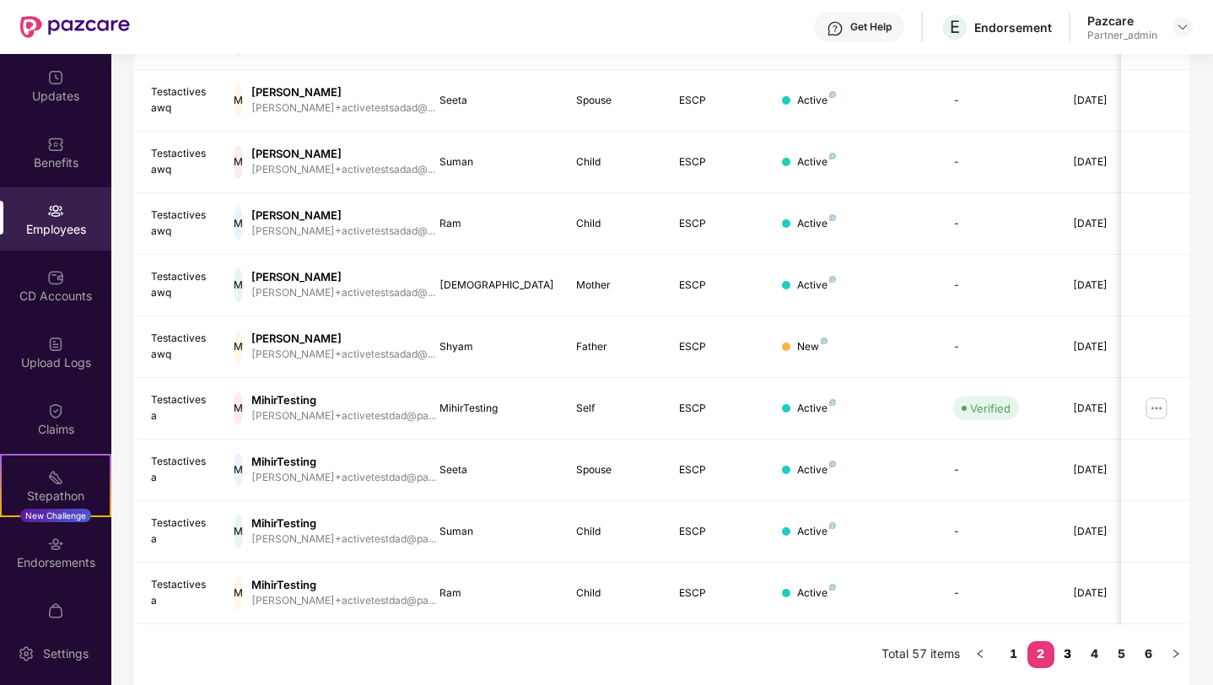
click at [1066, 653] on link "3" at bounding box center [1068, 653] width 27 height 25
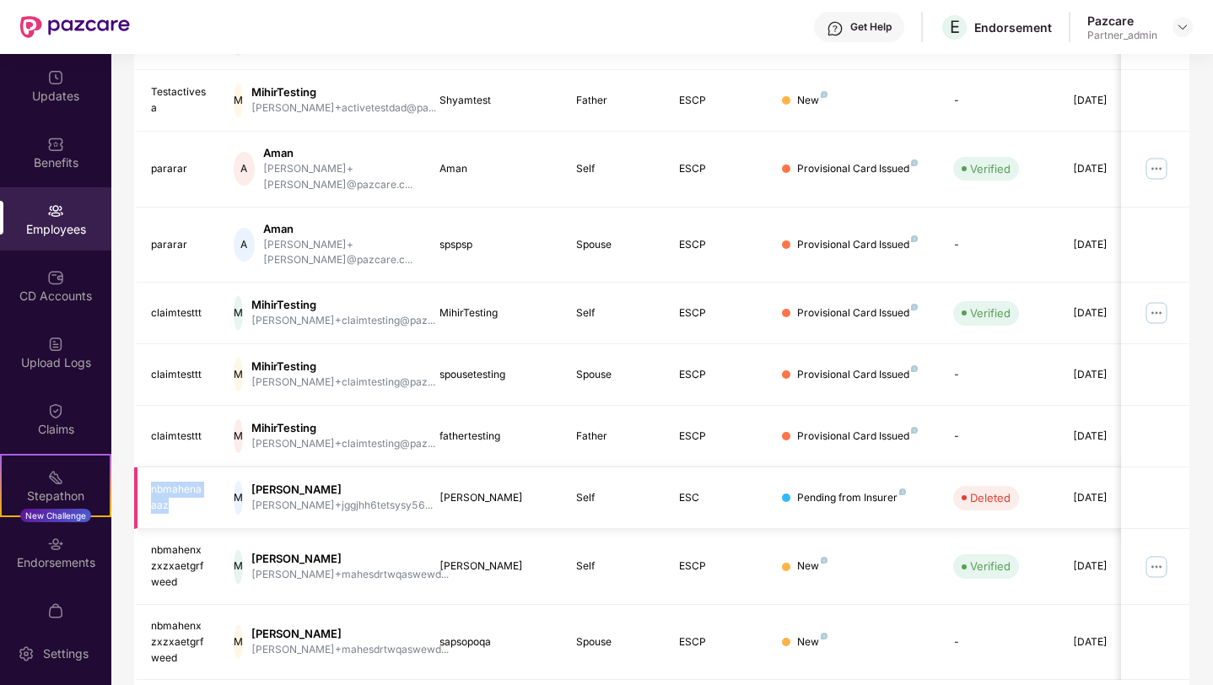
drag, startPoint x: 170, startPoint y: 479, endPoint x: 147, endPoint y: 461, distance: 29.5
click at [147, 467] on td "nbmahenaaaz" at bounding box center [177, 498] width 86 height 62
copy div "nbmahenaaaz"
drag, startPoint x: 313, startPoint y: 458, endPoint x: 277, endPoint y: 456, distance: 36.3
click at [277, 482] on div "[PERSON_NAME]" at bounding box center [341, 490] width 181 height 16
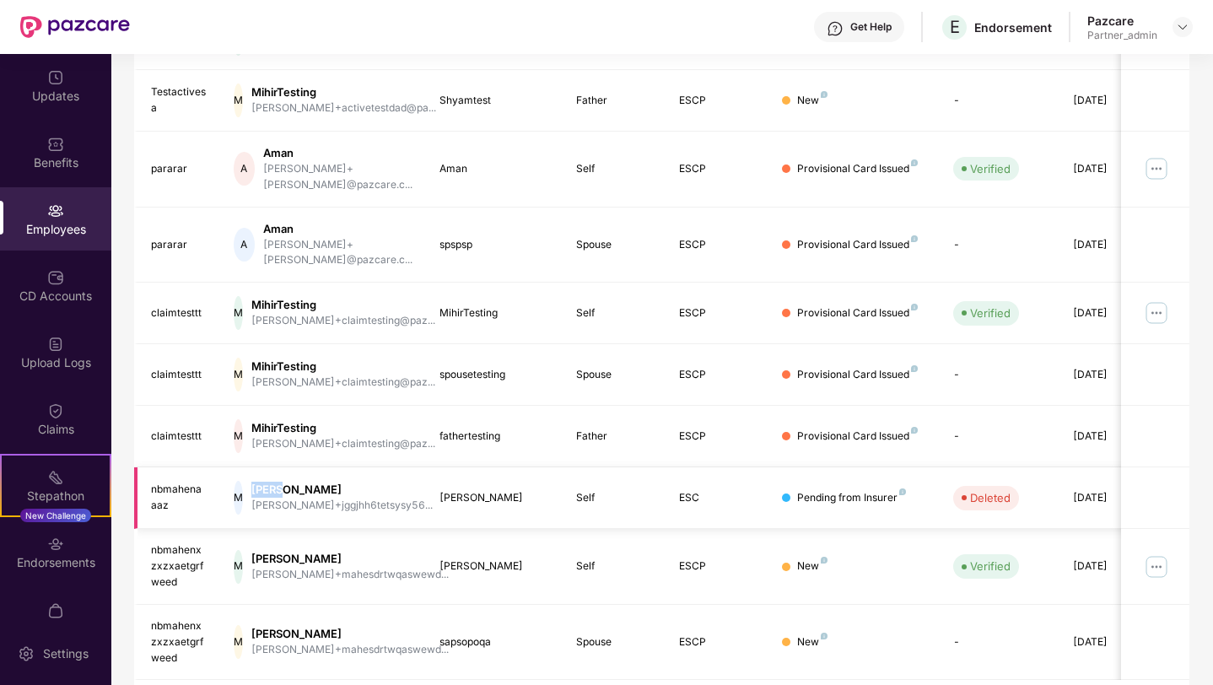
copy div "[PERSON_NAME]"
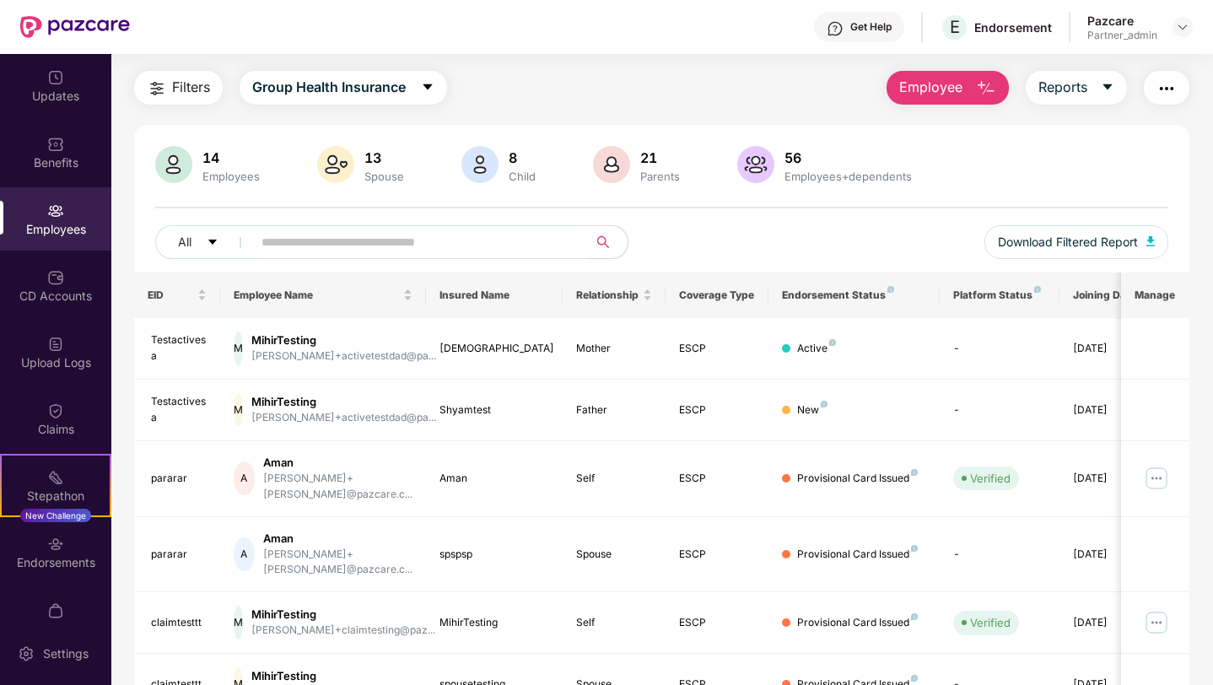
scroll to position [0, 0]
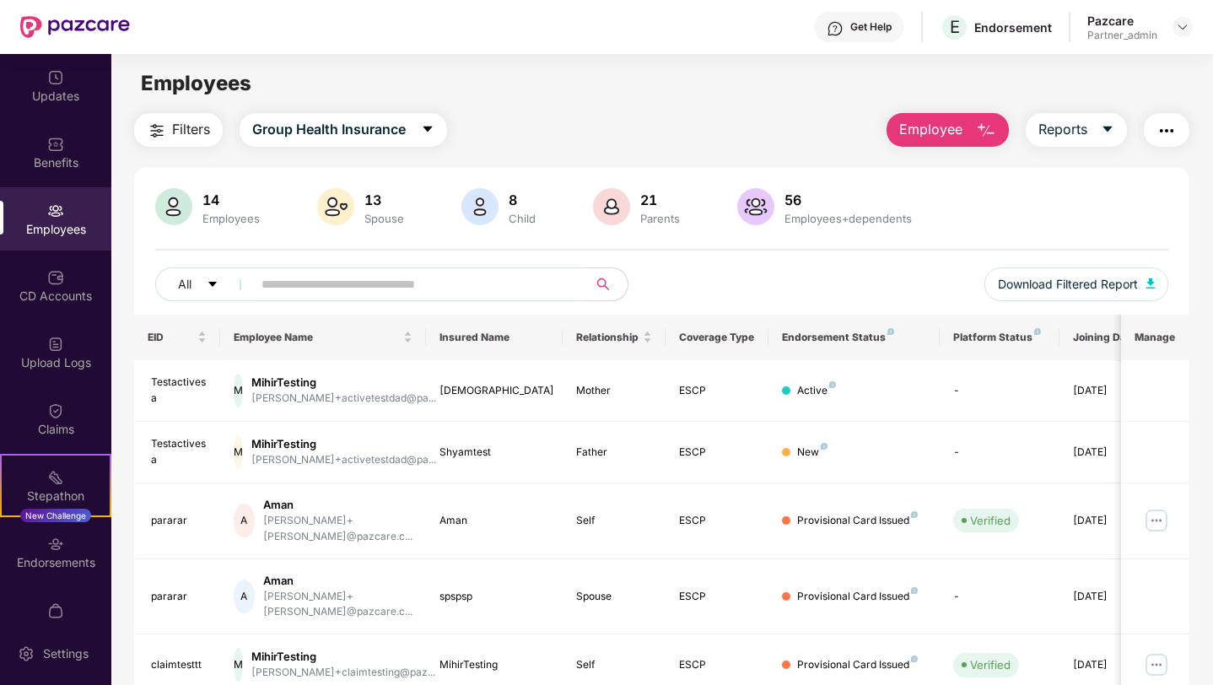
click at [1176, 139] on button "button" at bounding box center [1167, 130] width 46 height 34
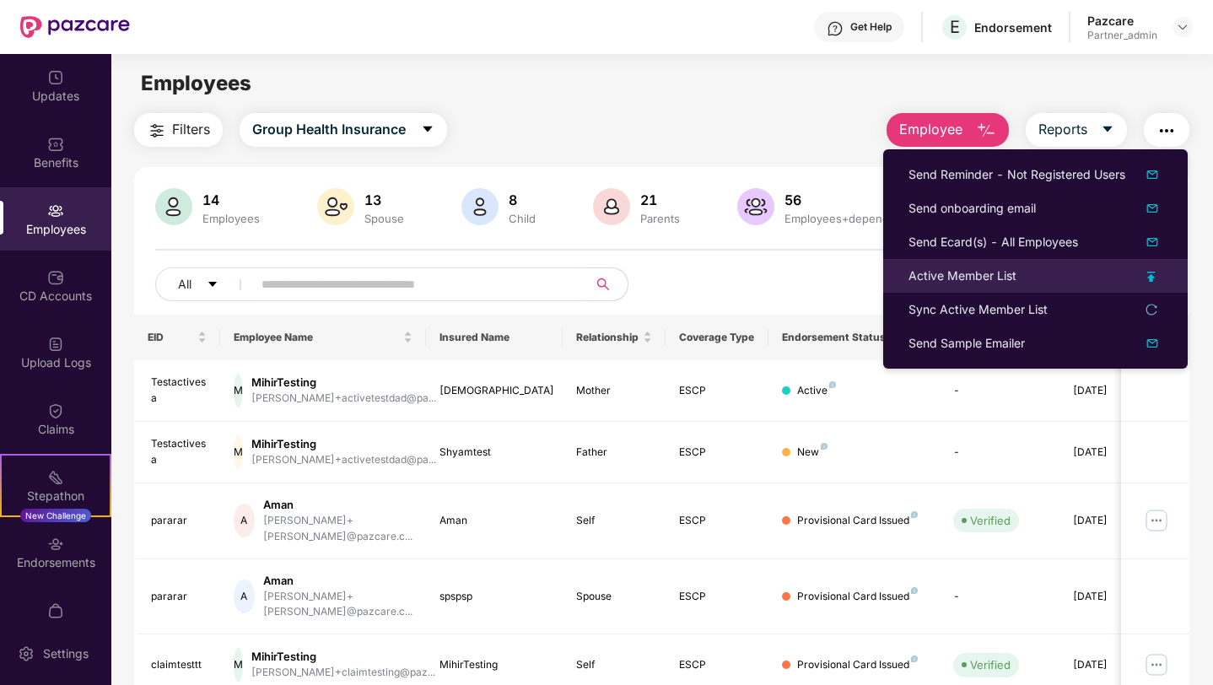
click at [999, 278] on div "Active Member List" at bounding box center [963, 276] width 108 height 19
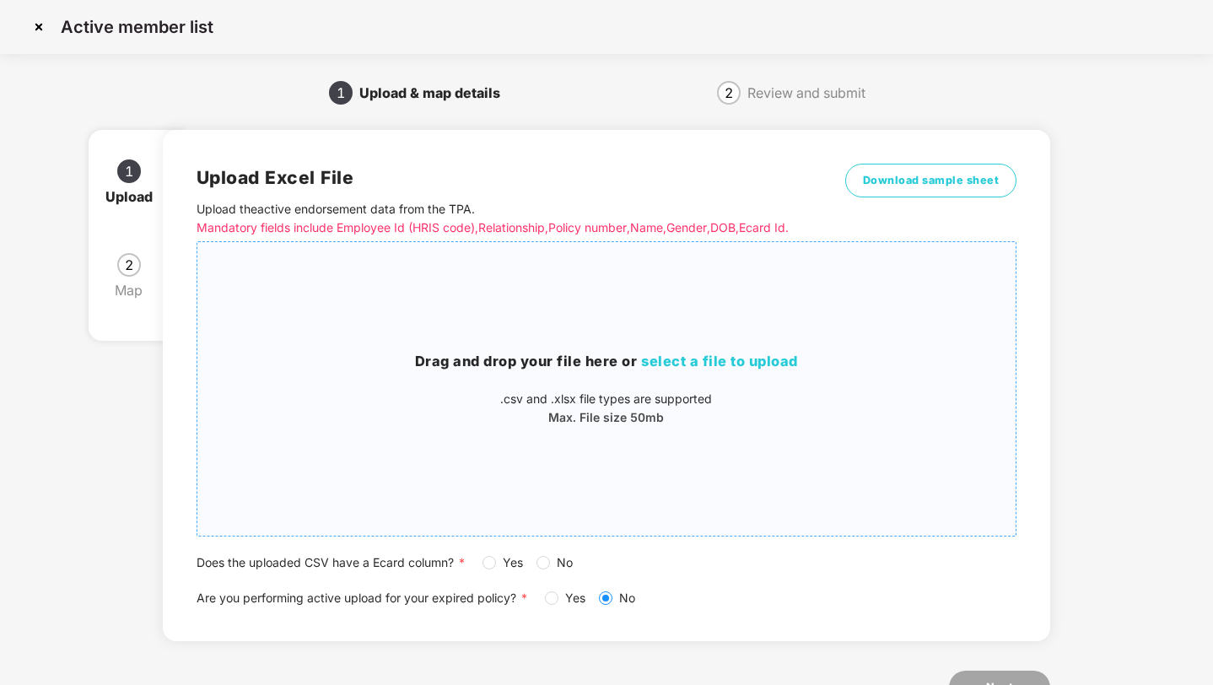
click at [770, 348] on div "Drag and drop your file here or select a file to upload .csv and .xlsx file typ…" at bounding box center [606, 389] width 819 height 267
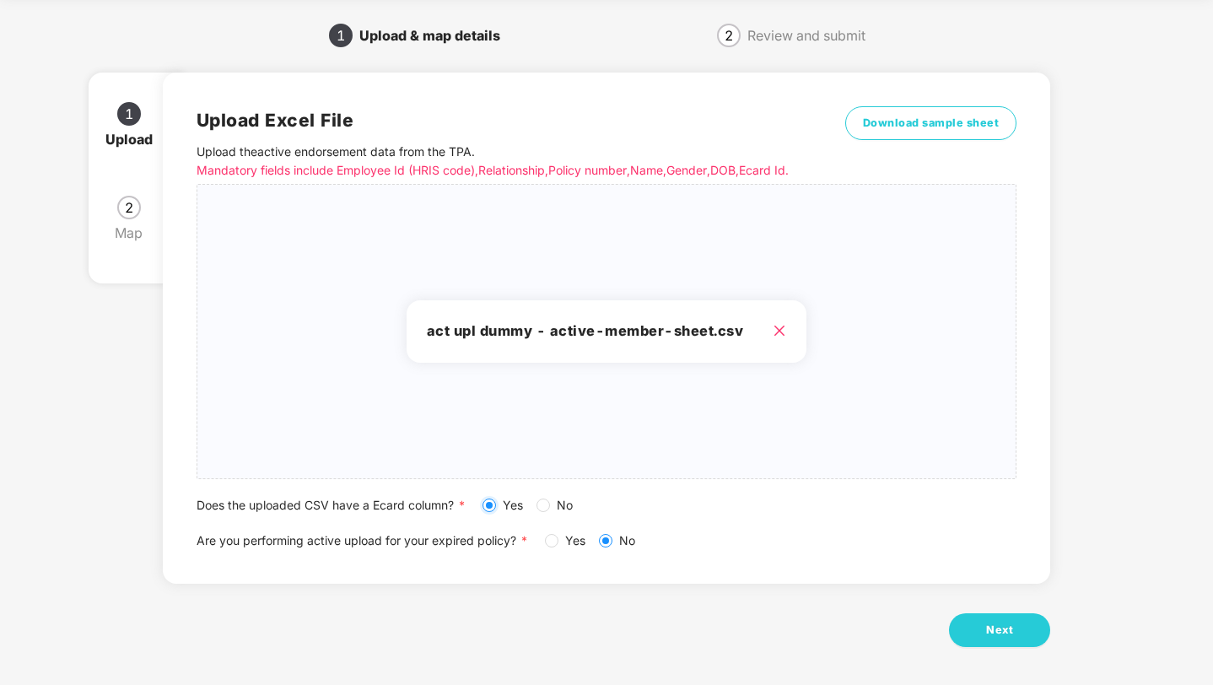
scroll to position [62, 0]
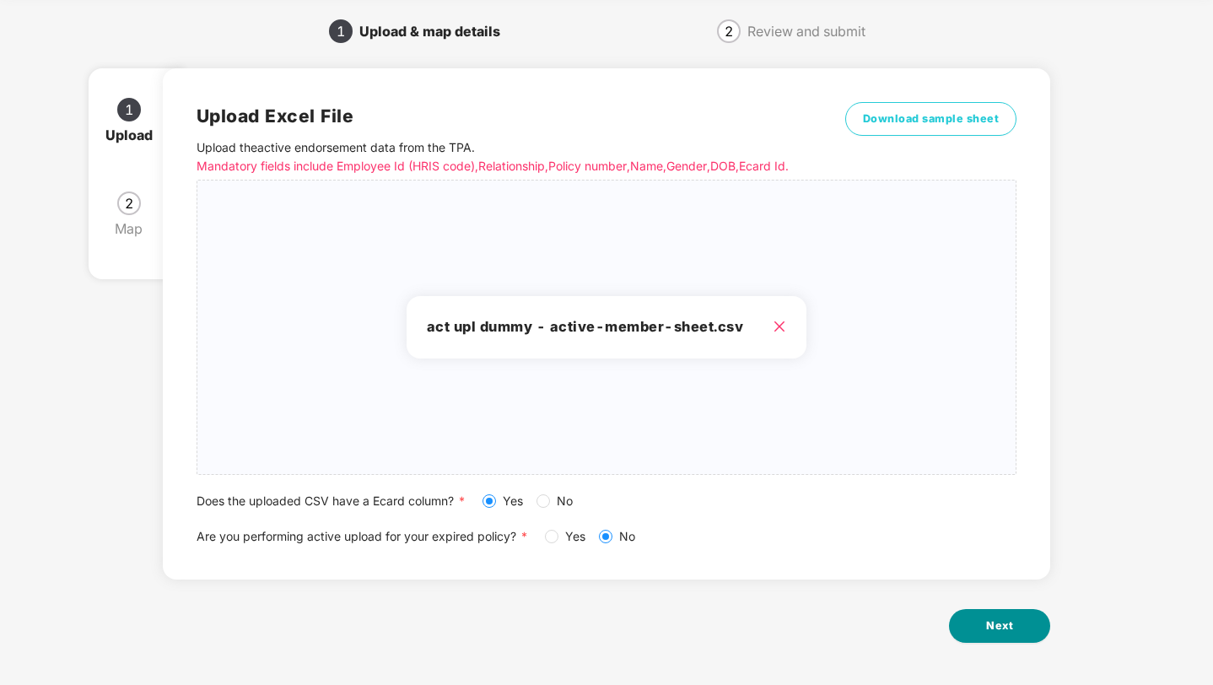
click at [976, 623] on button "Next" at bounding box center [999, 626] width 101 height 34
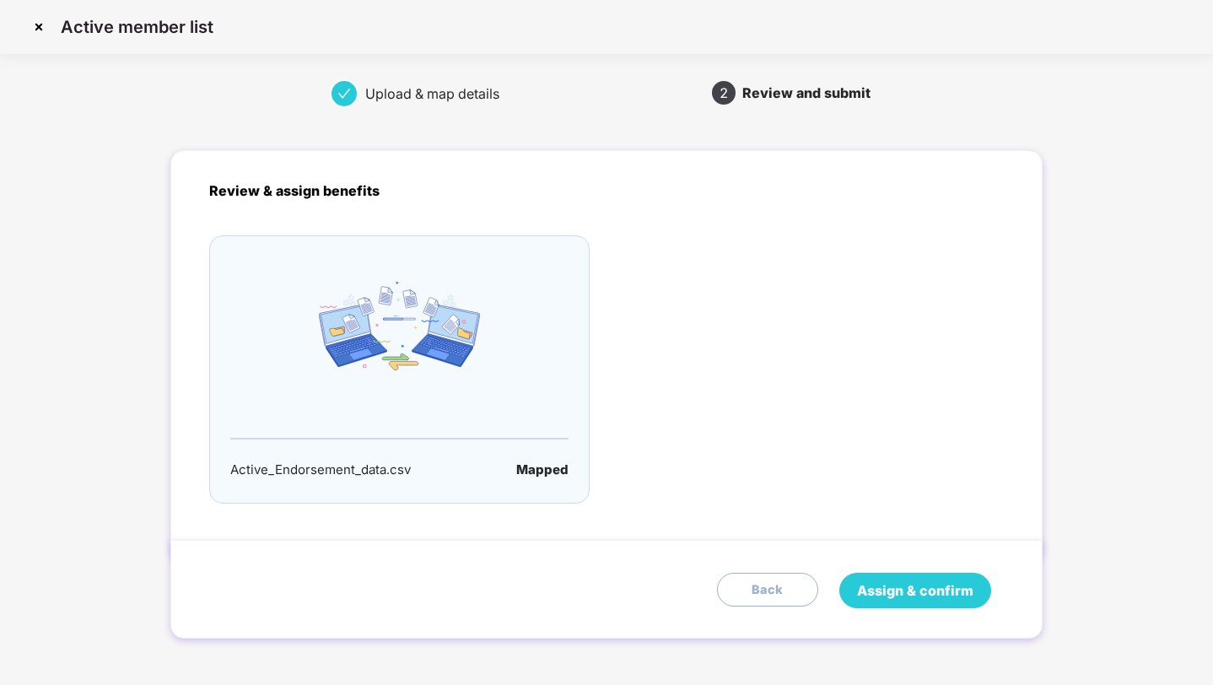
click at [931, 600] on span "Assign & confirm" at bounding box center [915, 590] width 116 height 21
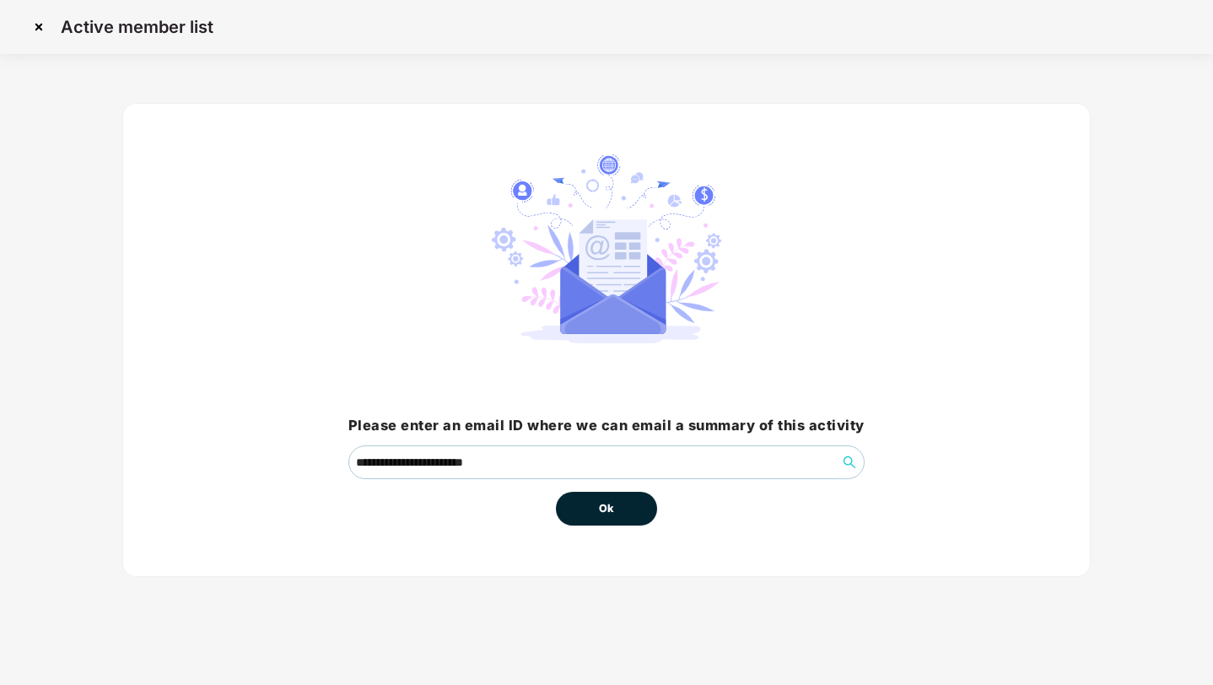
click at [654, 523] on div "Ok" at bounding box center [606, 502] width 101 height 46
click at [575, 504] on button "Ok" at bounding box center [606, 509] width 101 height 34
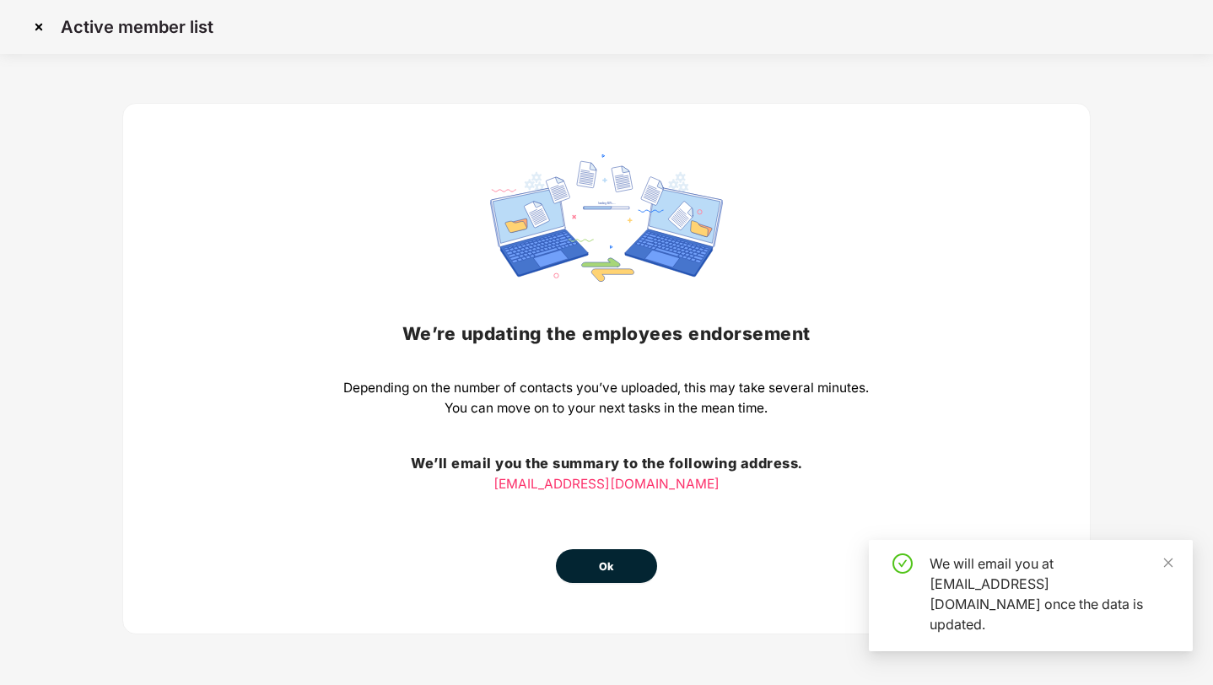
click at [625, 569] on button "Ok" at bounding box center [606, 566] width 101 height 34
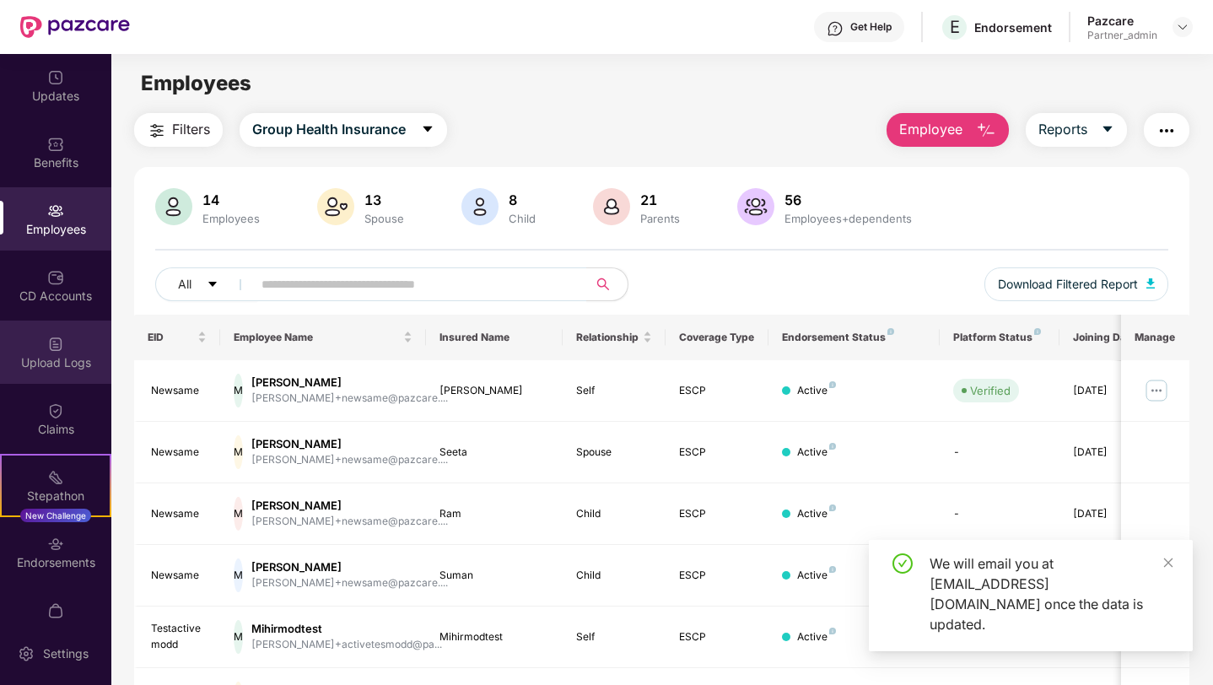
click at [32, 348] on div "Upload Logs" at bounding box center [55, 352] width 111 height 63
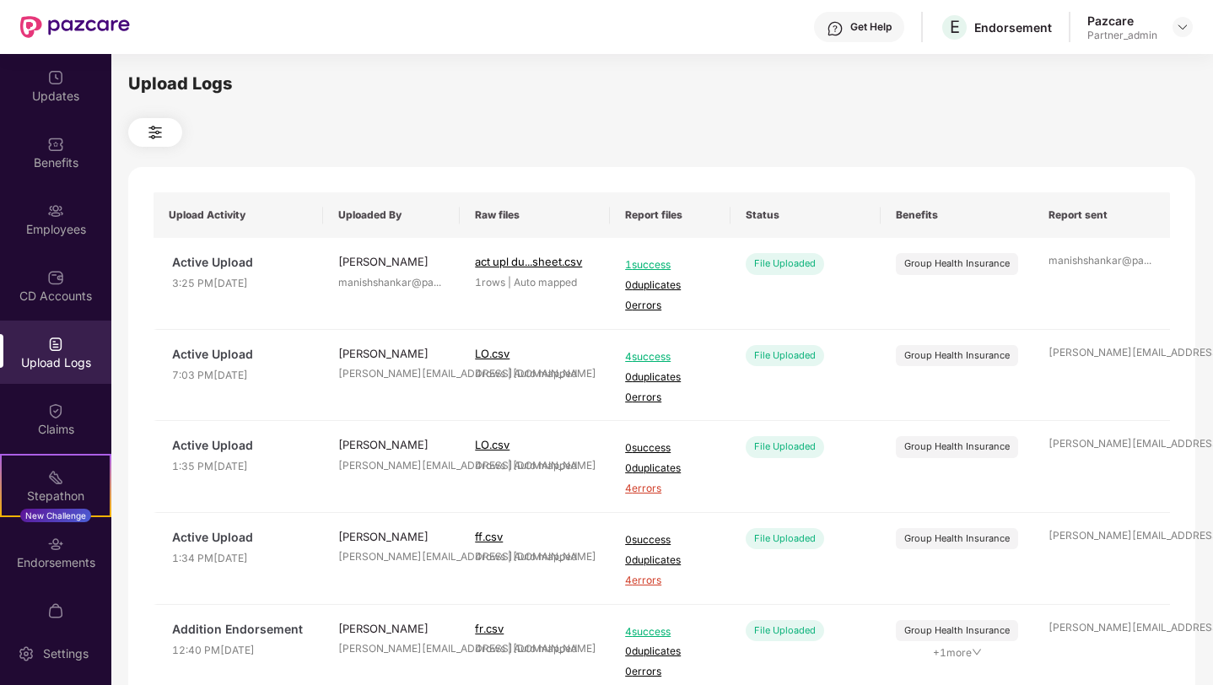
click at [1124, 123] on div at bounding box center [661, 132] width 1067 height 29
click at [44, 224] on div "Employees" at bounding box center [55, 229] width 111 height 17
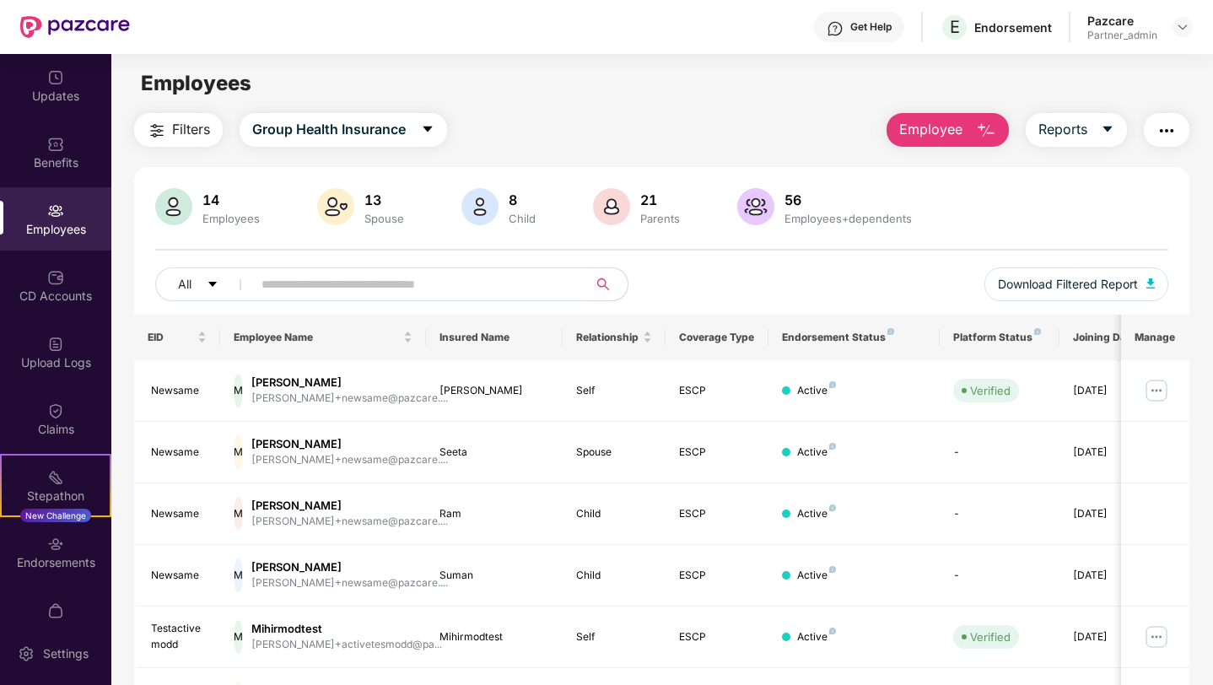
click at [306, 285] on input "text" at bounding box center [413, 284] width 303 height 25
paste input "**********"
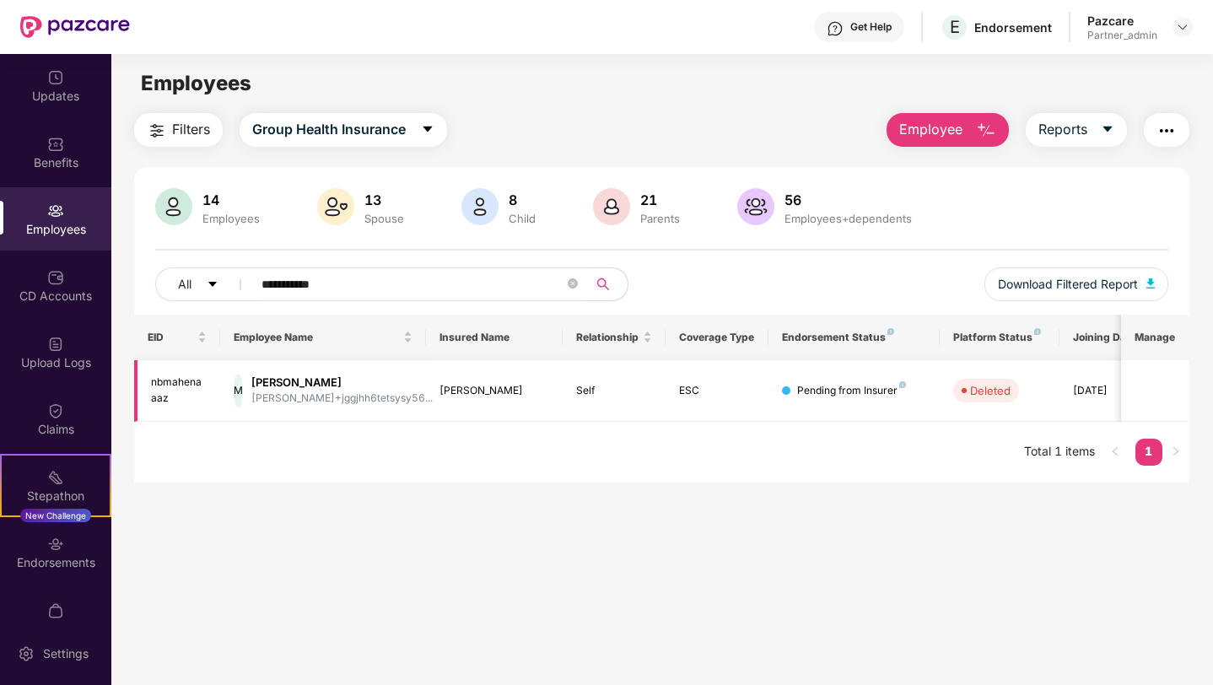
type input "**********"
click at [58, 364] on div "Upload Logs" at bounding box center [55, 362] width 111 height 17
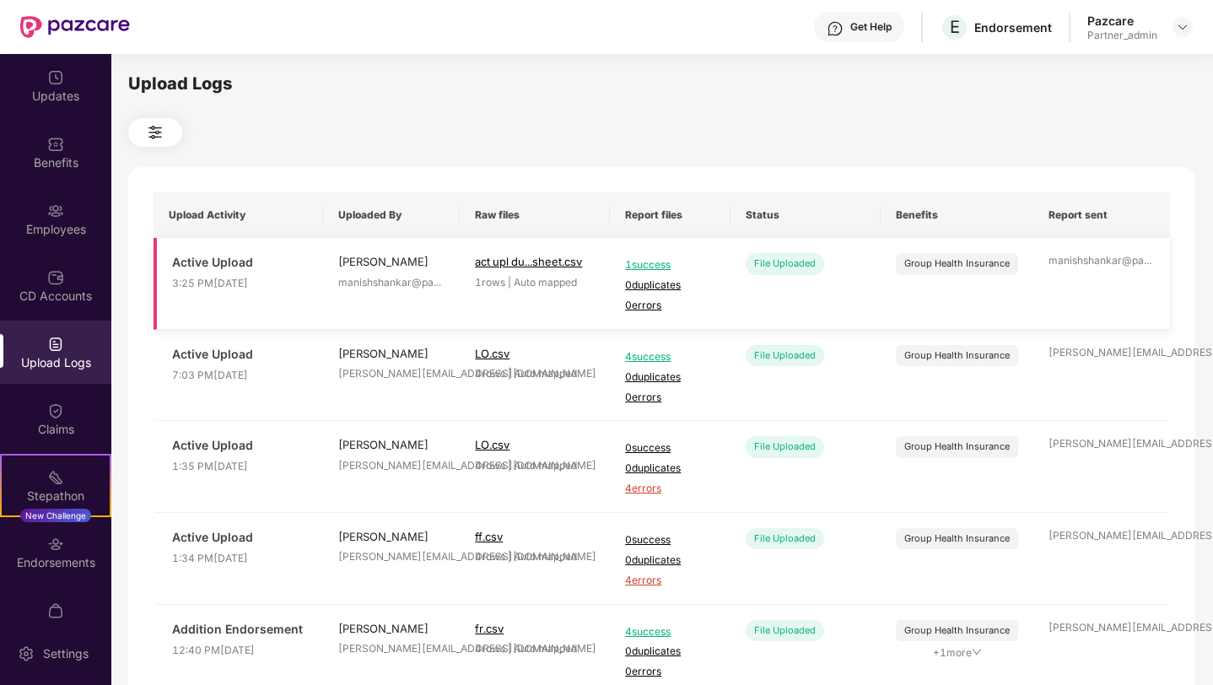
click at [656, 270] on span "1 success" at bounding box center [670, 265] width 90 height 16
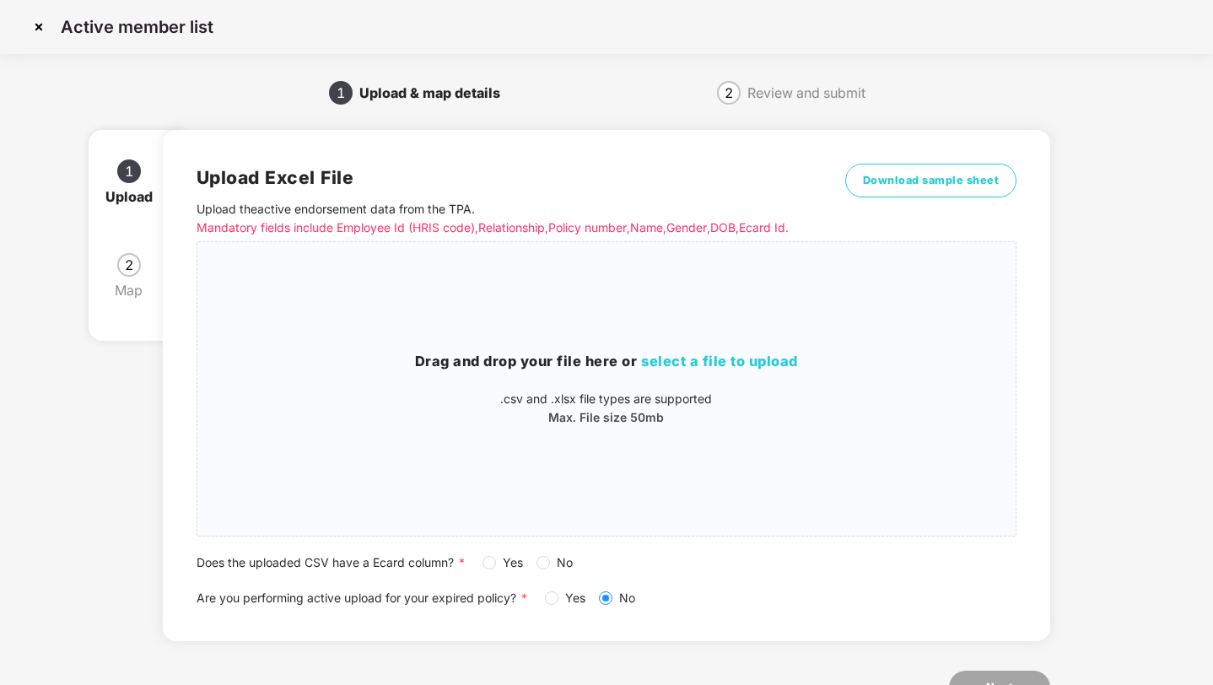
click at [37, 33] on img at bounding box center [38, 26] width 27 height 27
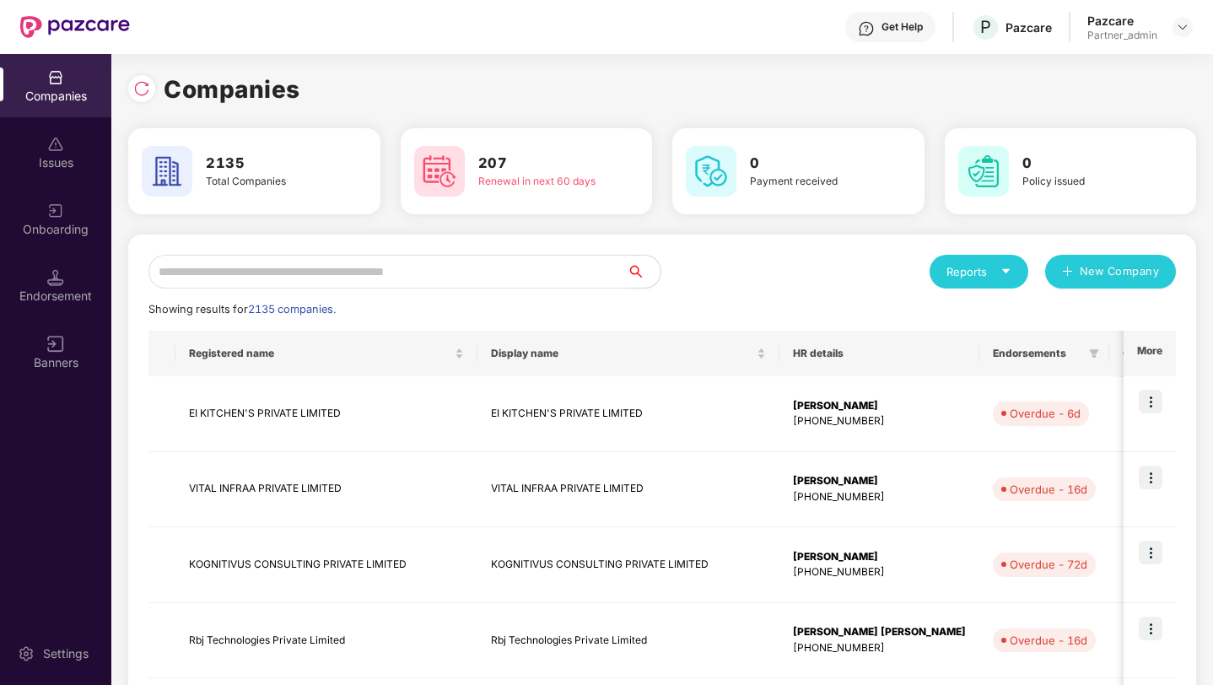
click at [256, 269] on input "text" at bounding box center [387, 272] width 478 height 34
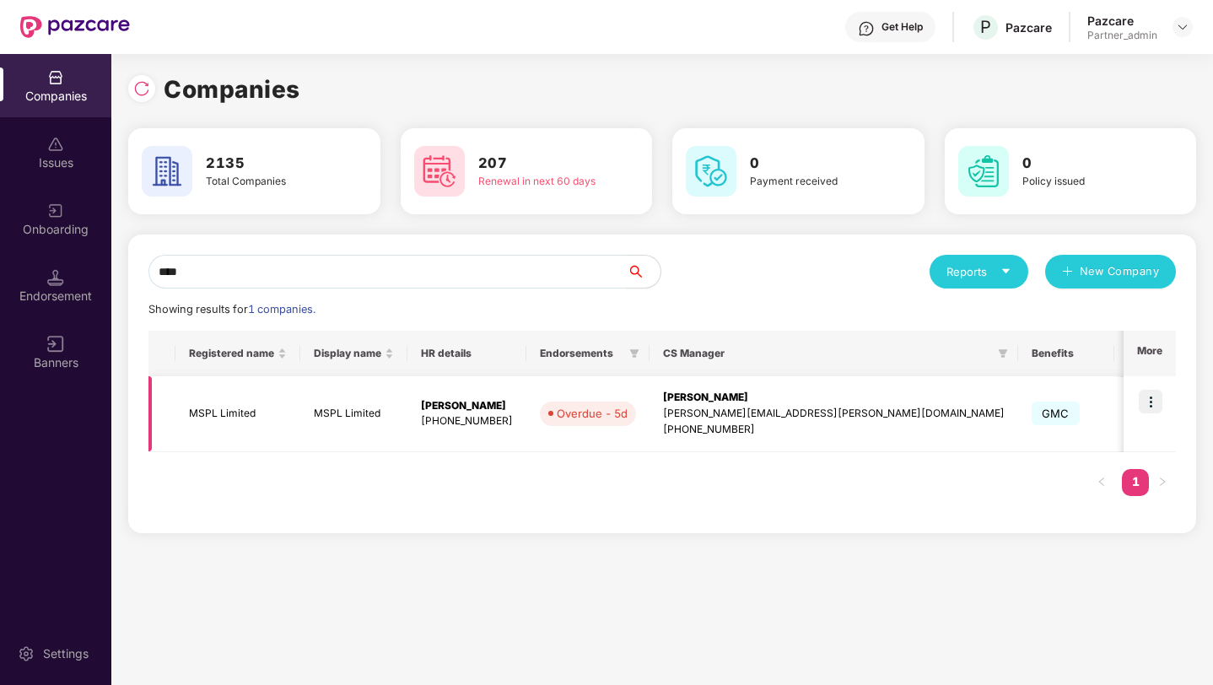
type input "****"
click at [1153, 393] on img at bounding box center [1151, 402] width 24 height 24
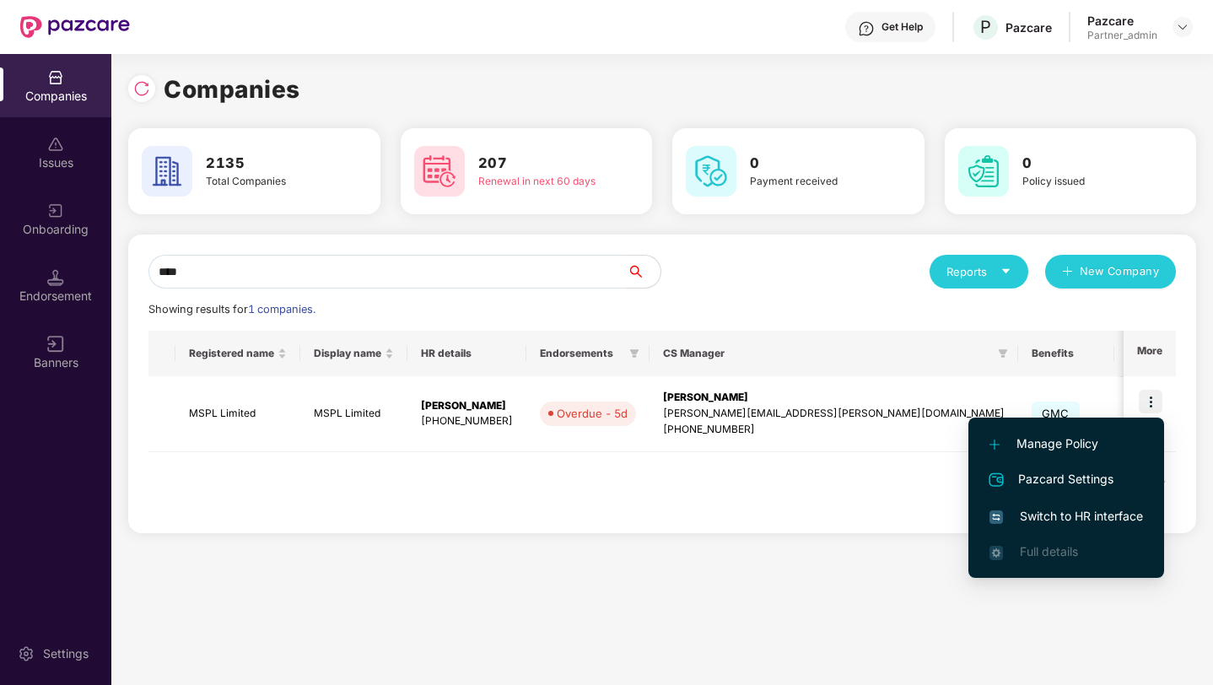
click at [1062, 502] on li "Switch to HR interface" at bounding box center [1066, 516] width 196 height 35
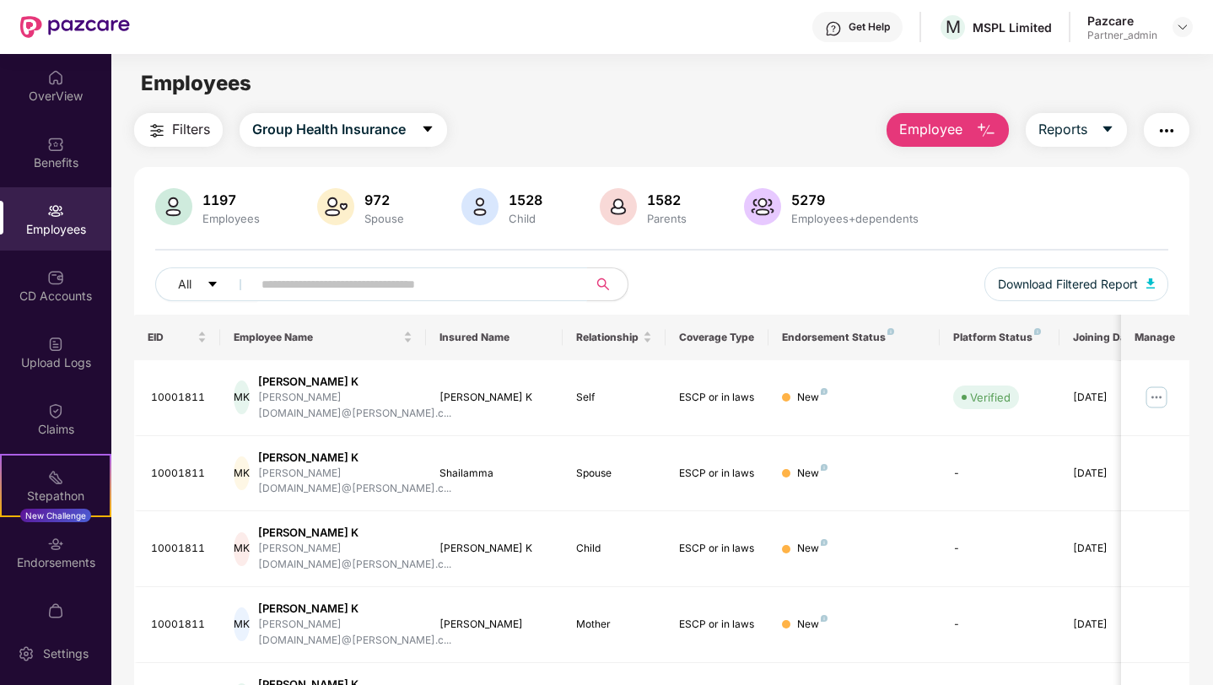
click at [348, 288] on input "text" at bounding box center [413, 284] width 303 height 25
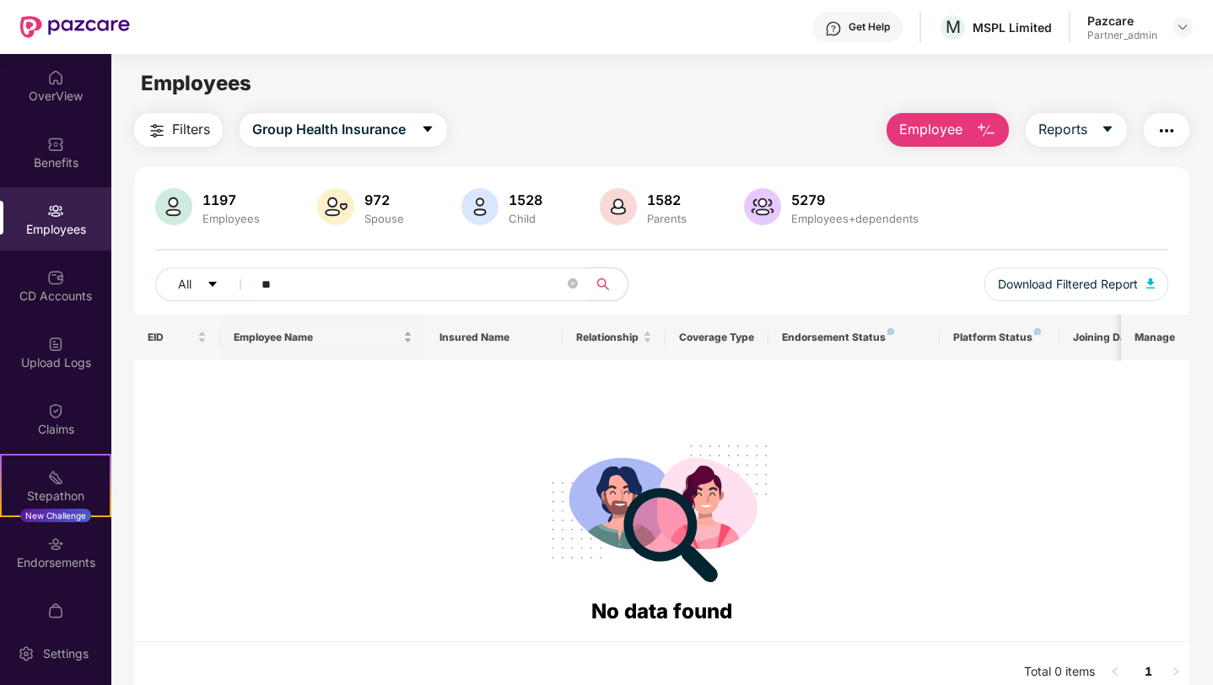
type input "*"
type input "******"
